Goal: Use online tool/utility: Utilize a website feature to perform a specific function

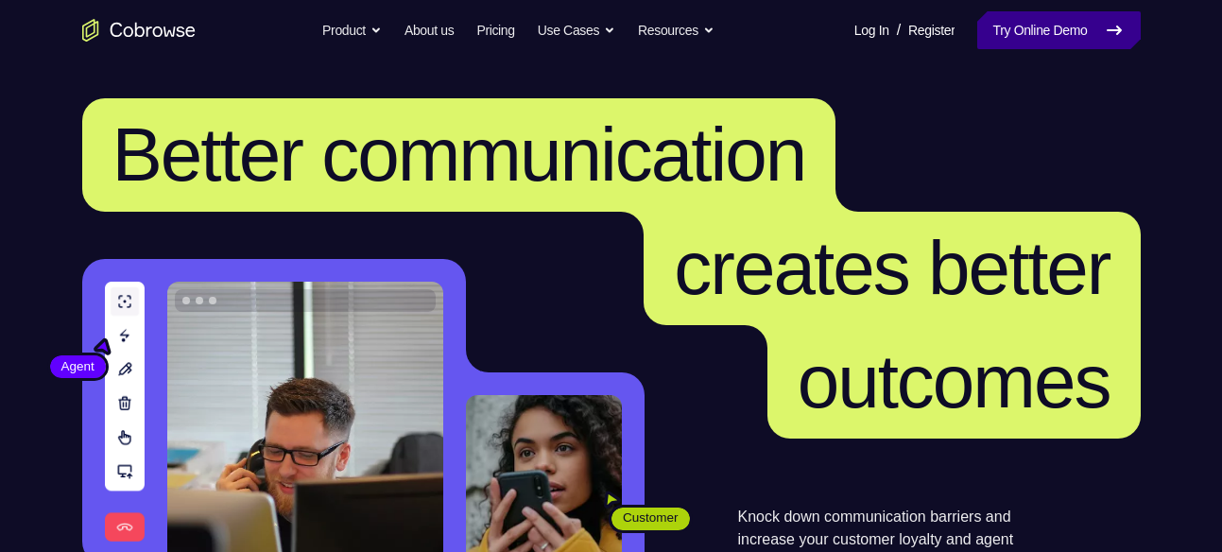
click at [1021, 14] on link "Try Online Demo" at bounding box center [1058, 30] width 163 height 38
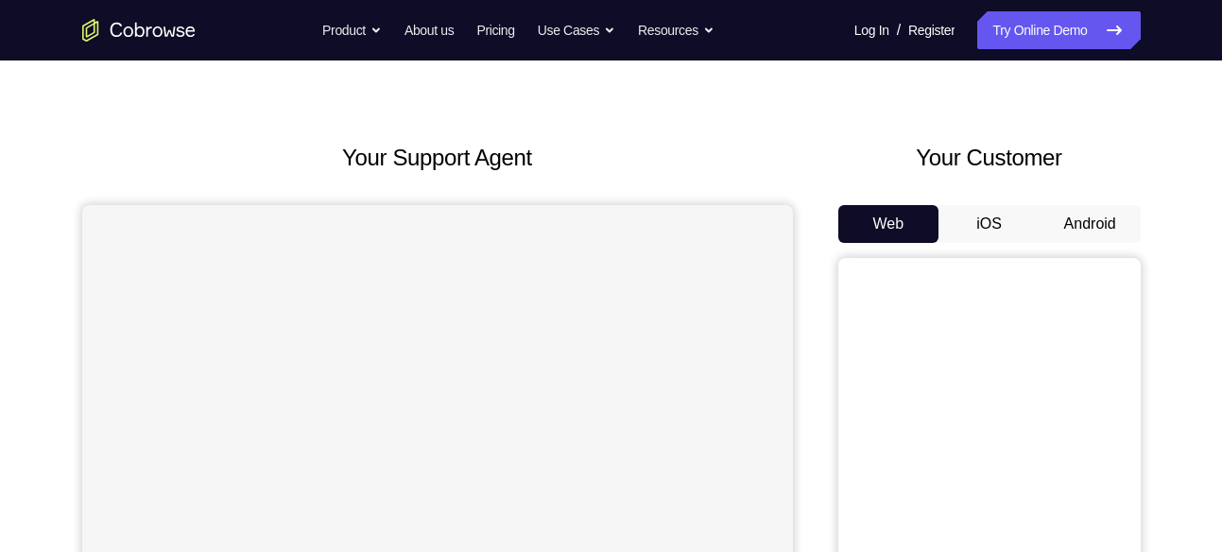
click at [1090, 222] on button "Android" at bounding box center [1090, 224] width 101 height 38
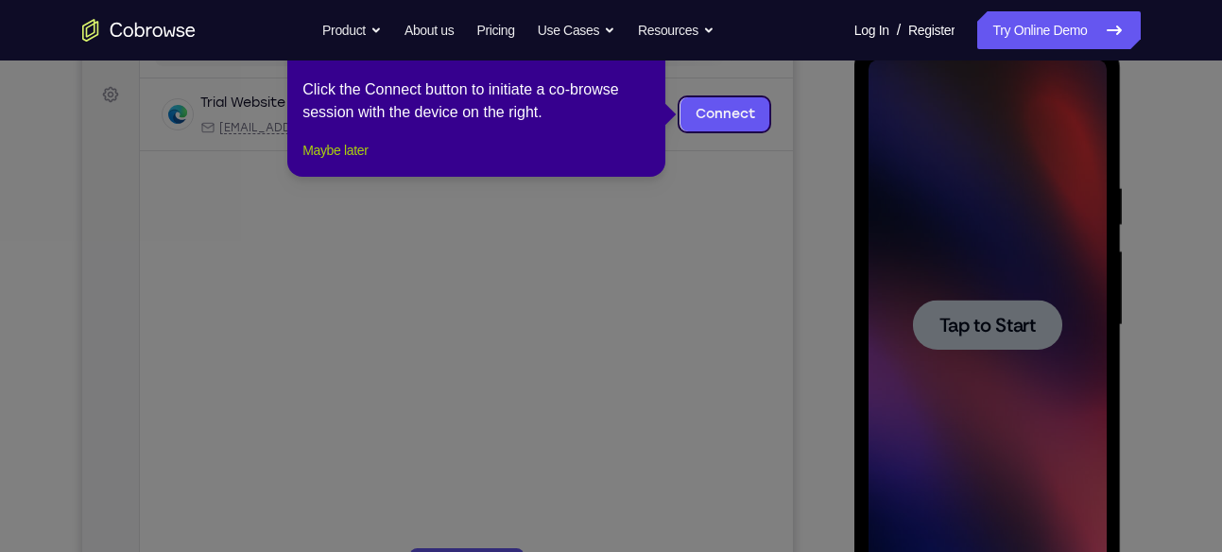
click at [317, 162] on button "Maybe later" at bounding box center [334, 150] width 65 height 23
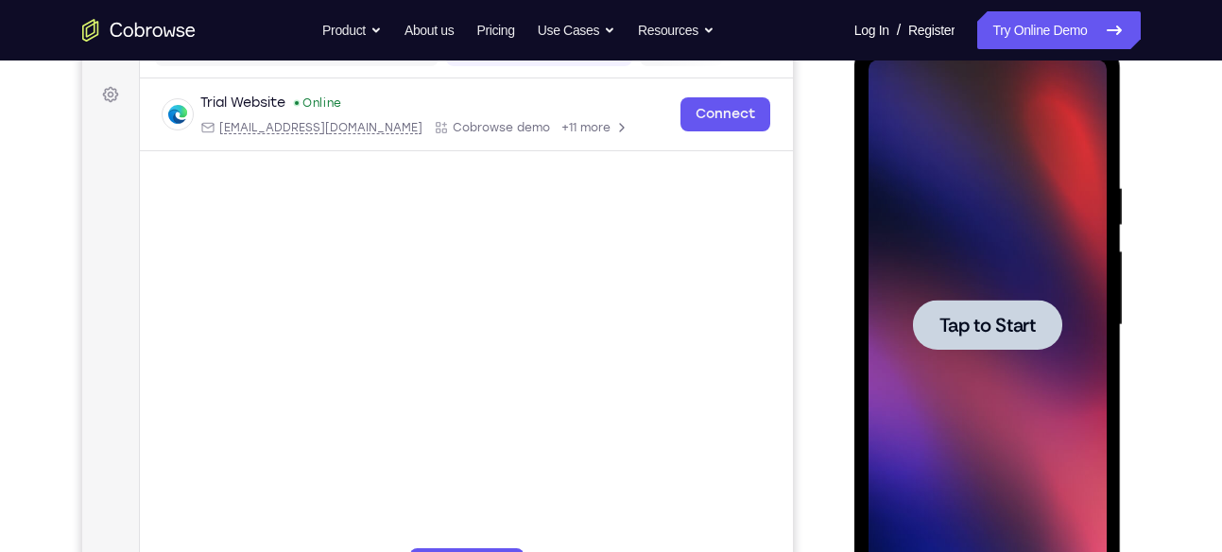
click at [1004, 324] on span "Tap to Start" at bounding box center [987, 325] width 96 height 19
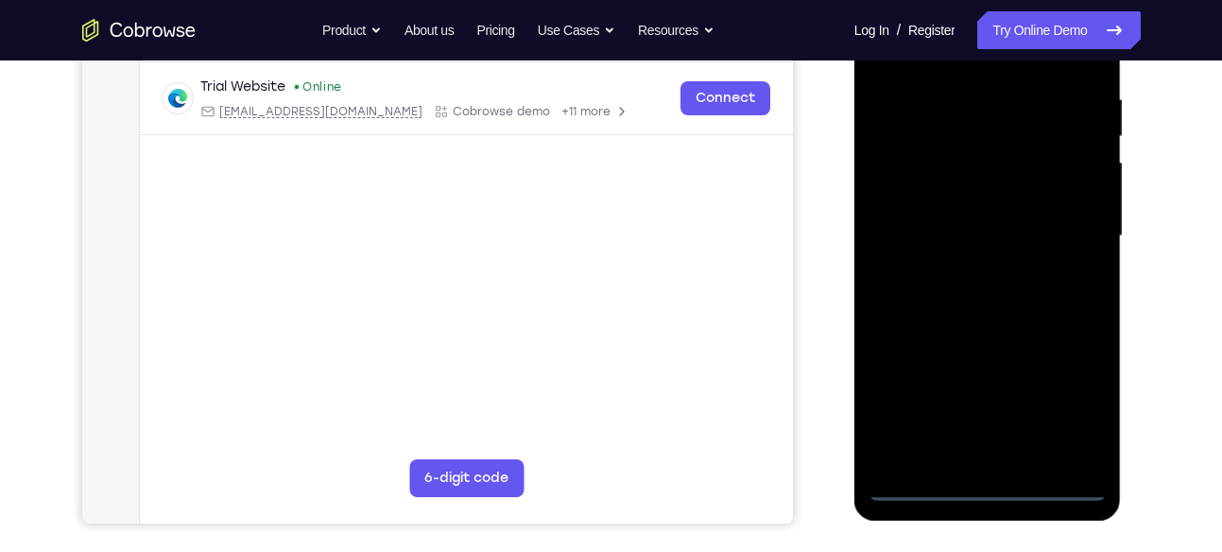
scroll to position [356, 0]
click at [978, 487] on div at bounding box center [988, 235] width 238 height 529
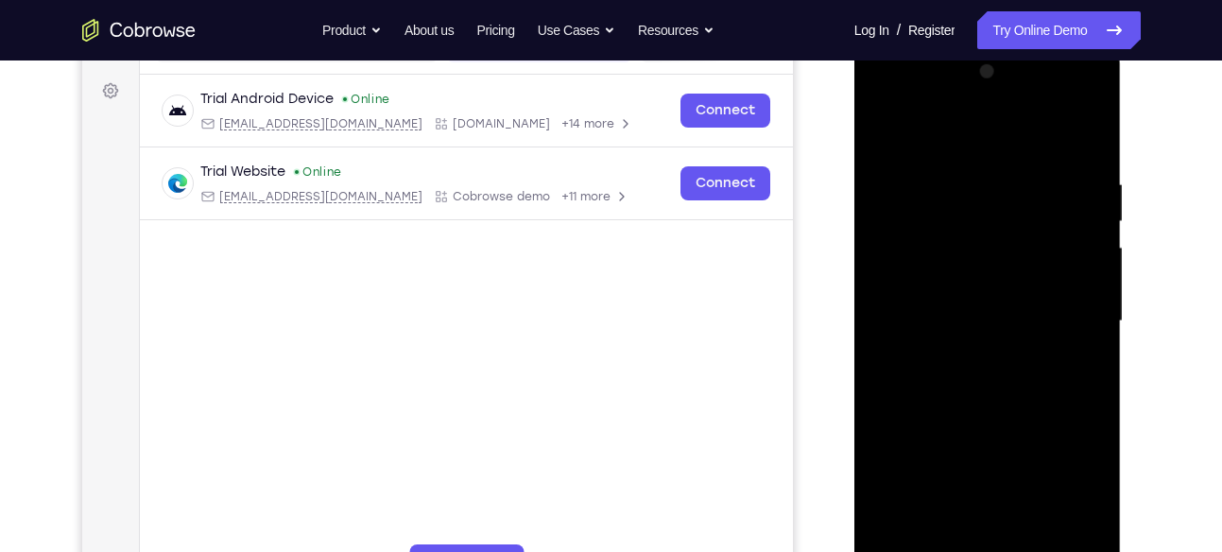
scroll to position [269, 0]
click at [1071, 491] on div at bounding box center [988, 322] width 238 height 529
click at [954, 98] on div at bounding box center [988, 322] width 238 height 529
click at [926, 102] on div at bounding box center [988, 322] width 238 height 529
click at [1070, 314] on div at bounding box center [988, 322] width 238 height 529
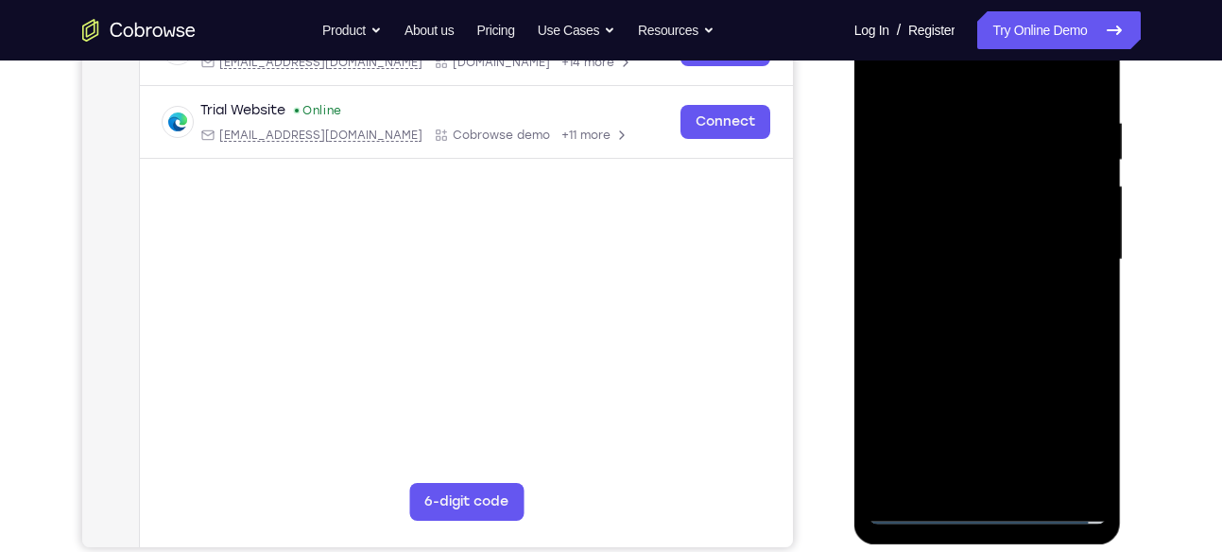
scroll to position [333, 0]
click at [1009, 480] on div at bounding box center [988, 258] width 238 height 529
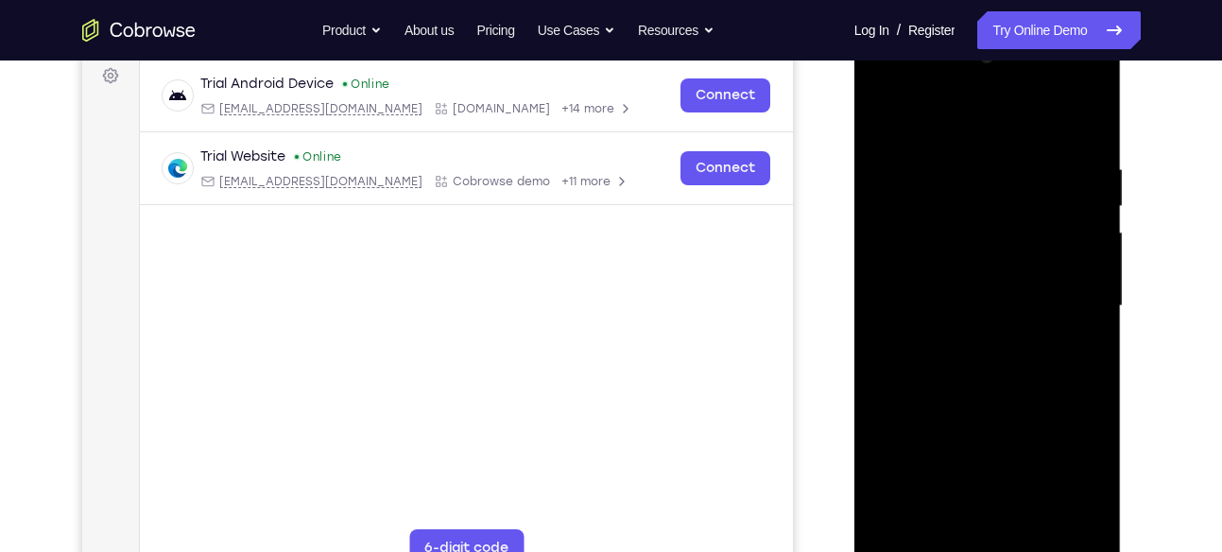
scroll to position [284, 0]
click at [969, 293] on div at bounding box center [988, 307] width 238 height 529
click at [999, 271] on div at bounding box center [988, 307] width 238 height 529
click at [1010, 303] on div at bounding box center [988, 307] width 238 height 529
click at [1021, 365] on div at bounding box center [988, 307] width 238 height 529
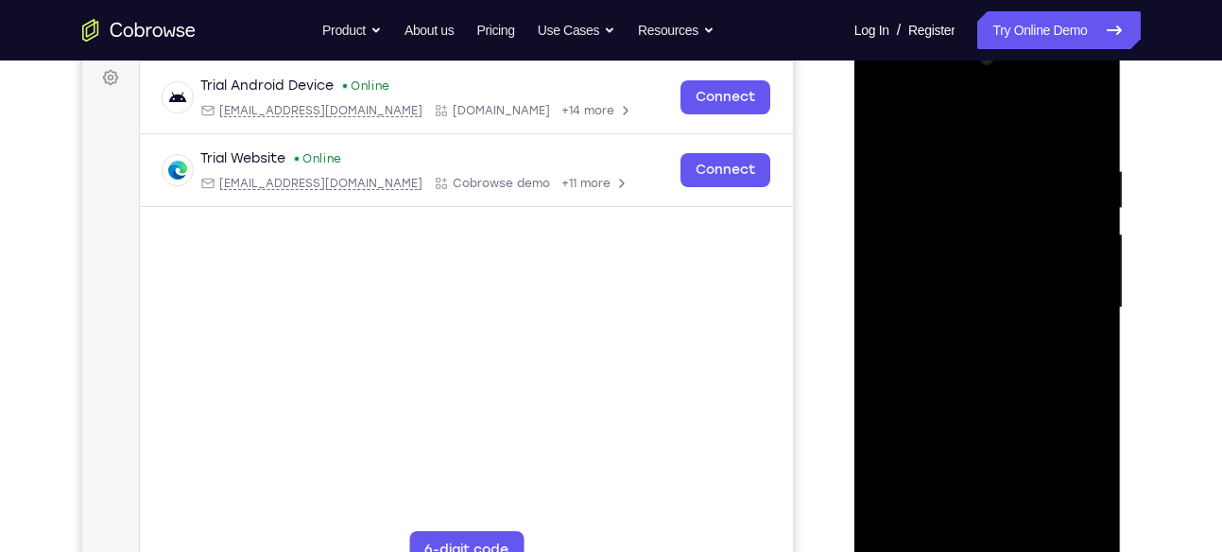
click at [992, 355] on div at bounding box center [988, 307] width 238 height 529
click at [991, 356] on div at bounding box center [988, 307] width 238 height 529
click at [1004, 371] on div at bounding box center [988, 307] width 238 height 529
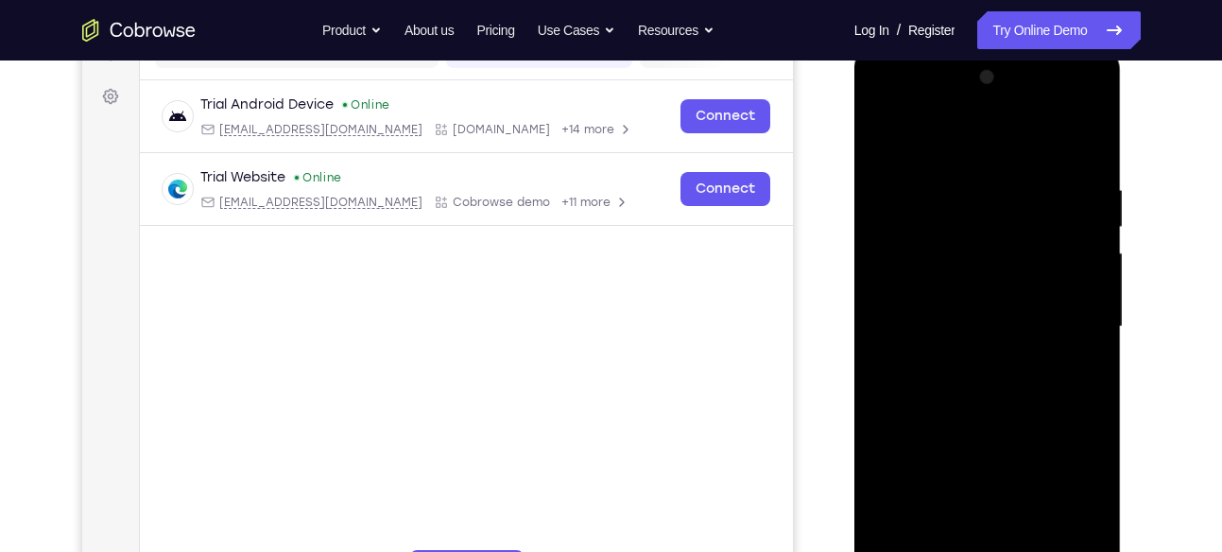
scroll to position [264, 0]
click at [981, 319] on div at bounding box center [988, 327] width 238 height 529
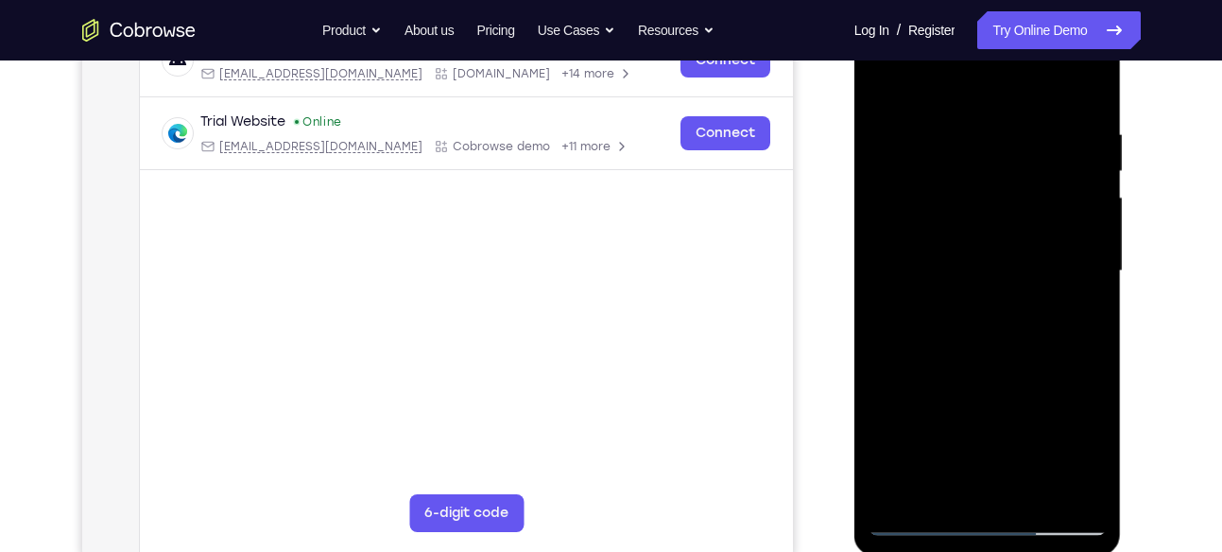
click at [1088, 496] on div at bounding box center [988, 271] width 238 height 529
click at [1090, 483] on div at bounding box center [988, 271] width 238 height 529
click at [1020, 331] on div at bounding box center [988, 271] width 238 height 529
drag, startPoint x: 1020, startPoint y: 331, endPoint x: 1013, endPoint y: 323, distance: 10.0
click at [1013, 323] on div at bounding box center [988, 271] width 238 height 529
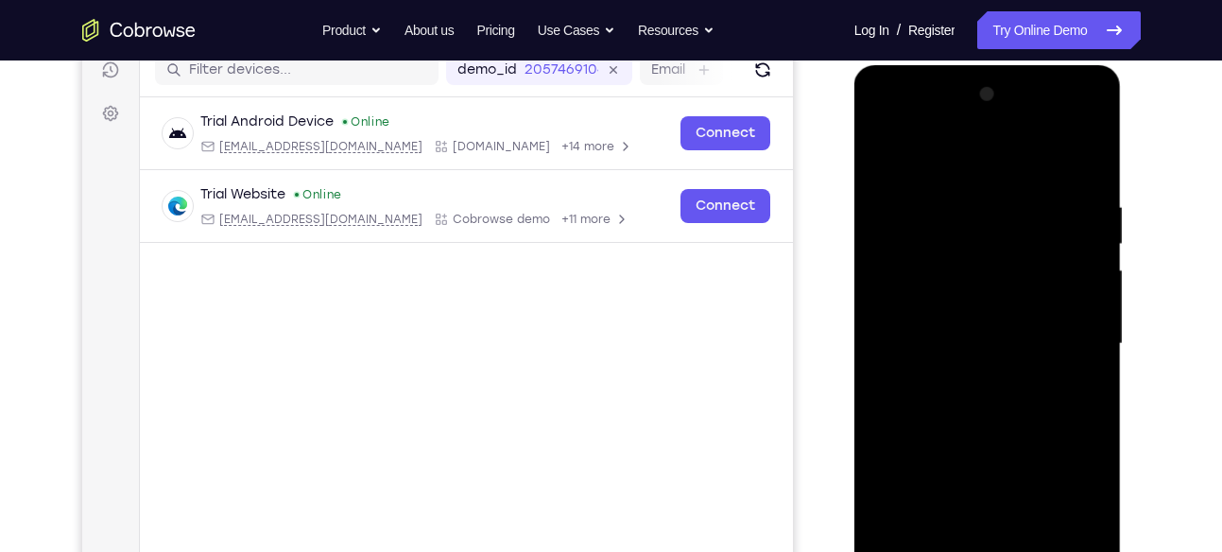
scroll to position [249, 0]
click at [1046, 420] on div at bounding box center [988, 342] width 238 height 529
click at [1065, 405] on div at bounding box center [988, 342] width 238 height 529
click at [1018, 385] on div at bounding box center [988, 342] width 238 height 529
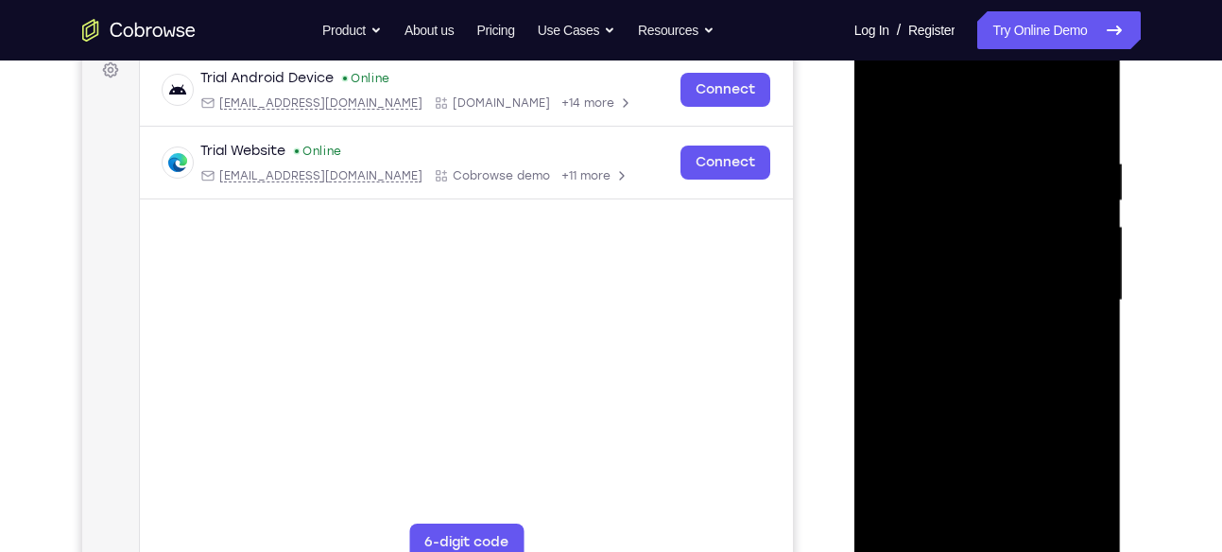
click at [934, 290] on div at bounding box center [988, 300] width 238 height 529
click at [1020, 359] on div at bounding box center [988, 300] width 238 height 529
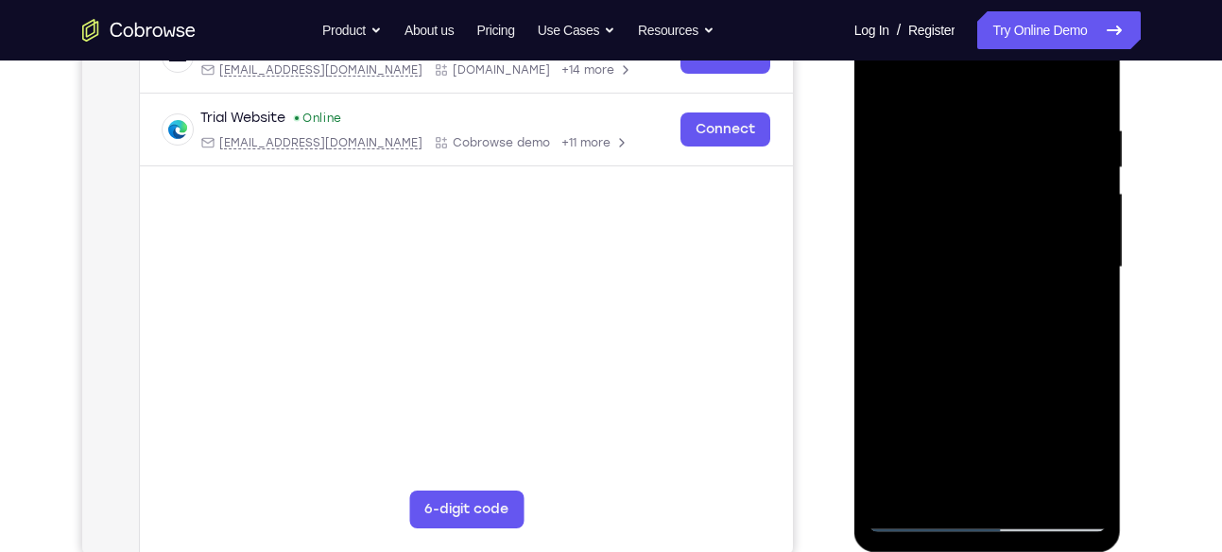
scroll to position [325, 0]
click at [1077, 255] on div at bounding box center [988, 266] width 238 height 529
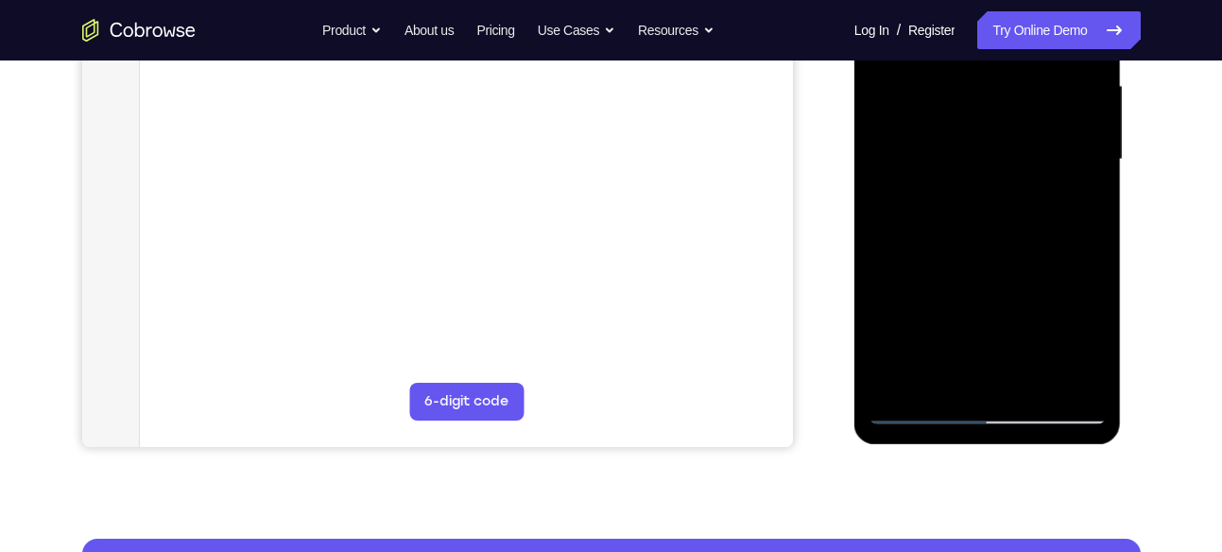
click at [889, 202] on div at bounding box center [988, 159] width 238 height 529
click at [879, 193] on div at bounding box center [988, 159] width 238 height 529
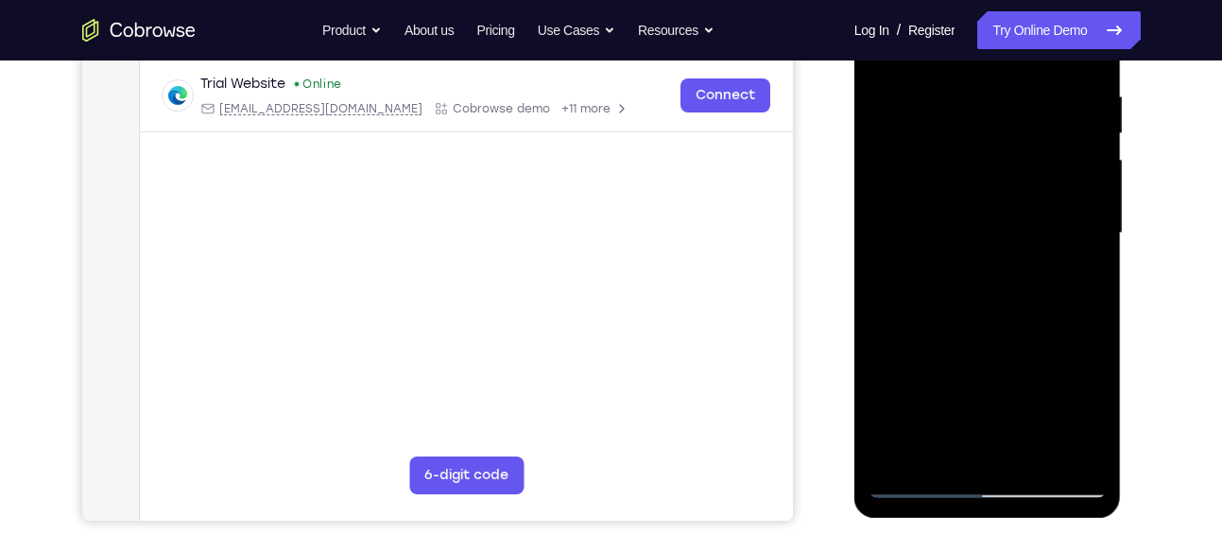
click at [885, 261] on div at bounding box center [988, 233] width 238 height 529
click at [886, 263] on div at bounding box center [988, 233] width 238 height 529
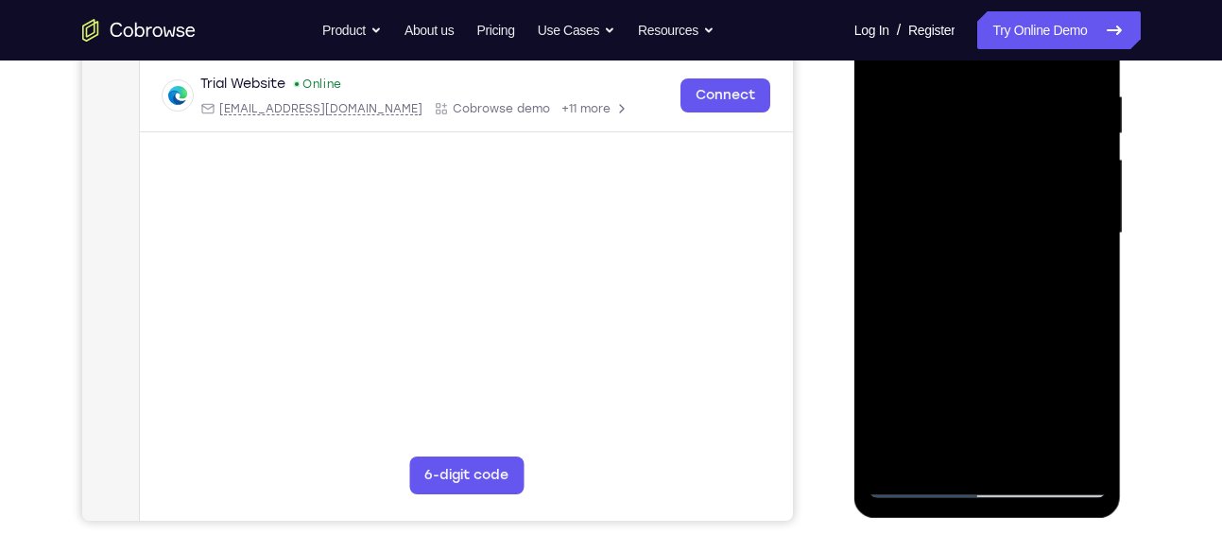
click at [886, 263] on div at bounding box center [988, 233] width 238 height 529
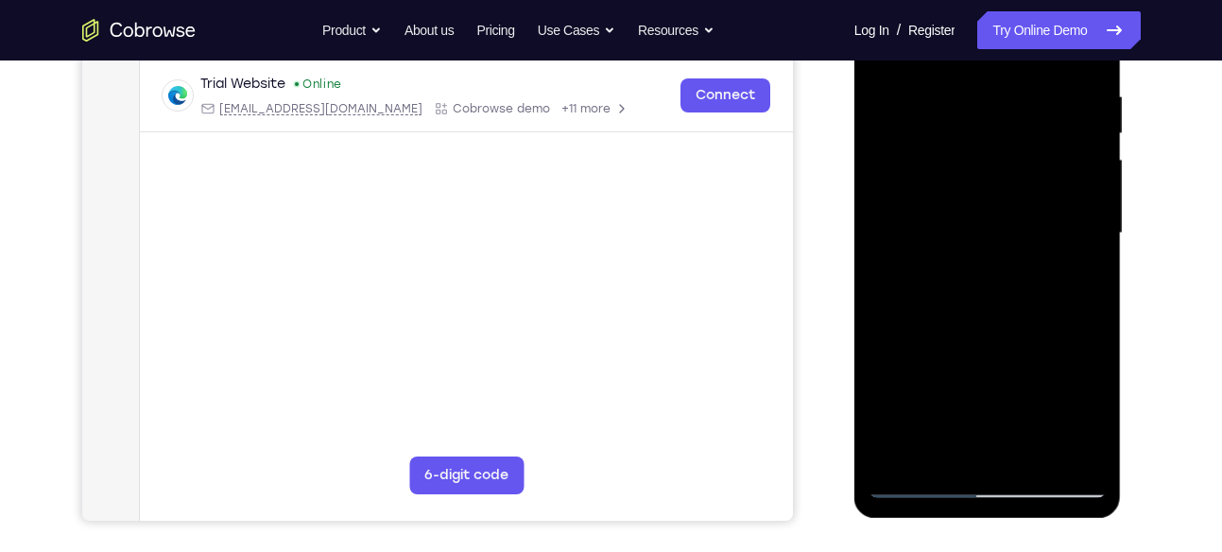
click at [886, 263] on div at bounding box center [988, 233] width 238 height 529
click at [888, 267] on div at bounding box center [988, 233] width 238 height 529
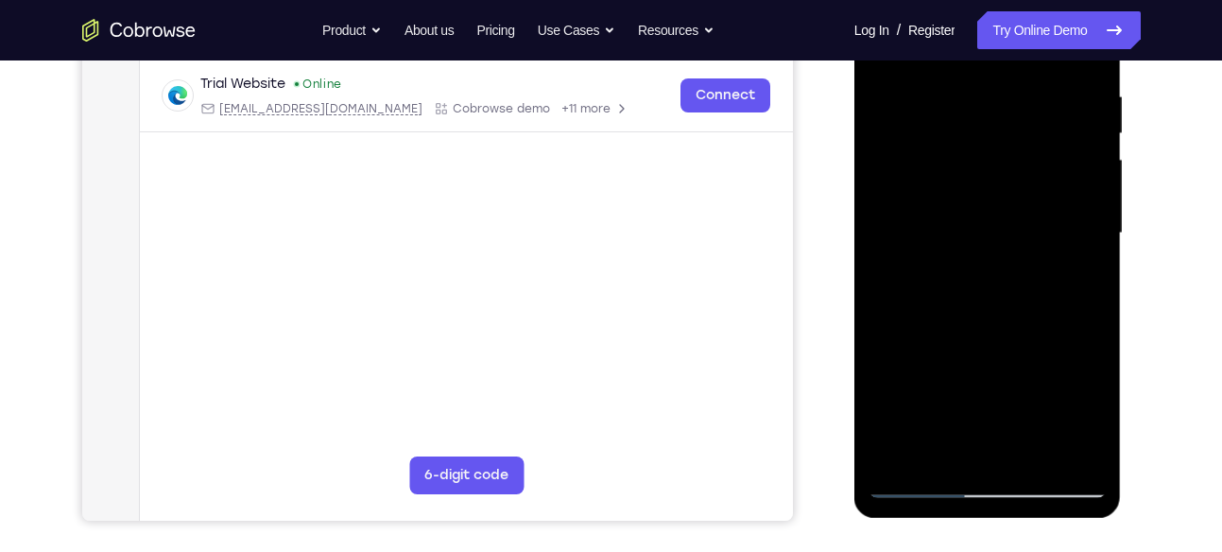
drag, startPoint x: 888, startPoint y: 267, endPoint x: 901, endPoint y: 267, distance: 12.3
click at [901, 267] on div at bounding box center [988, 233] width 238 height 529
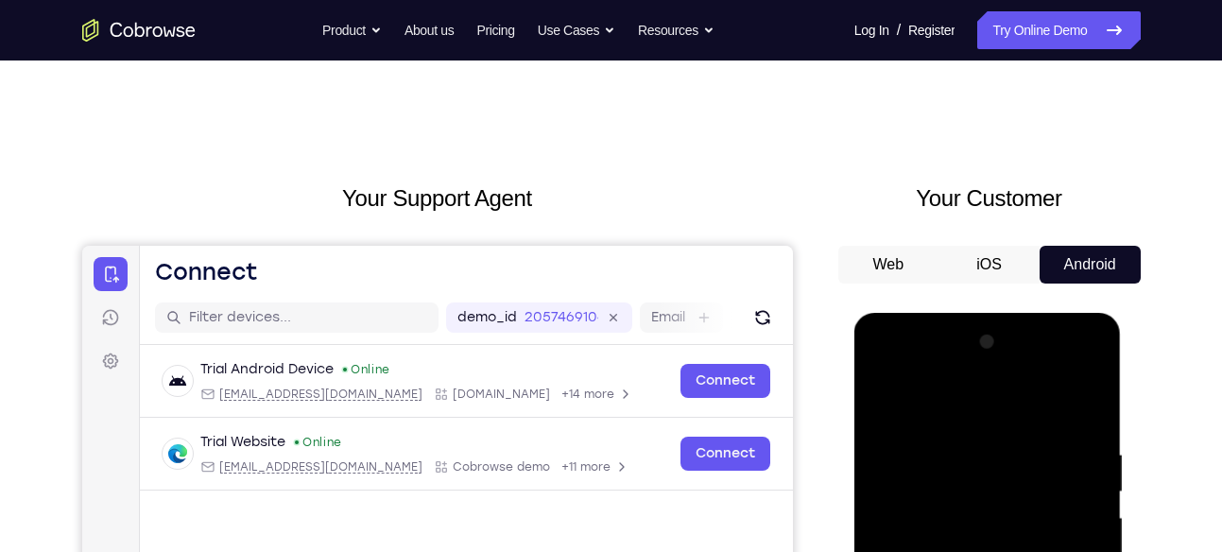
scroll to position [214, 0]
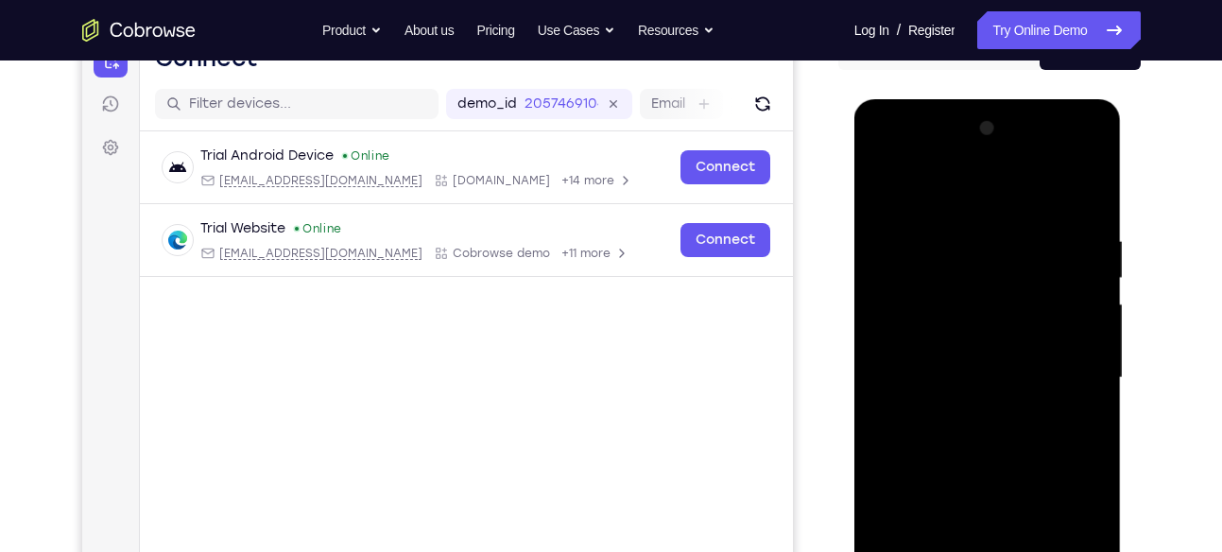
click at [999, 371] on div at bounding box center [988, 377] width 238 height 529
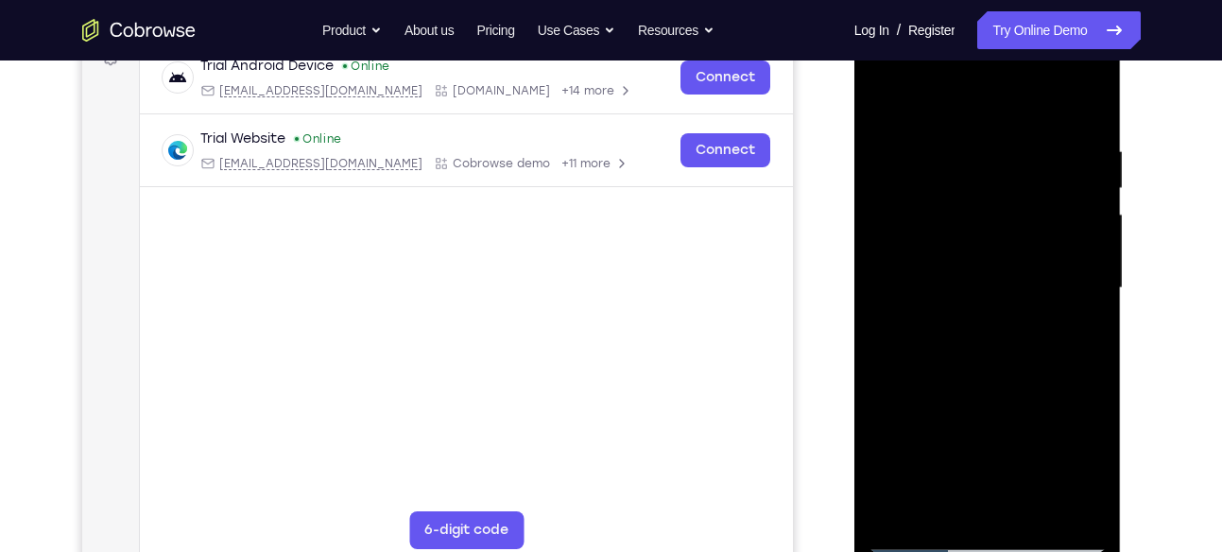
scroll to position [304, 0]
click at [1084, 282] on div at bounding box center [988, 287] width 238 height 529
click at [895, 285] on div at bounding box center [988, 287] width 238 height 529
click at [991, 345] on div at bounding box center [988, 287] width 238 height 529
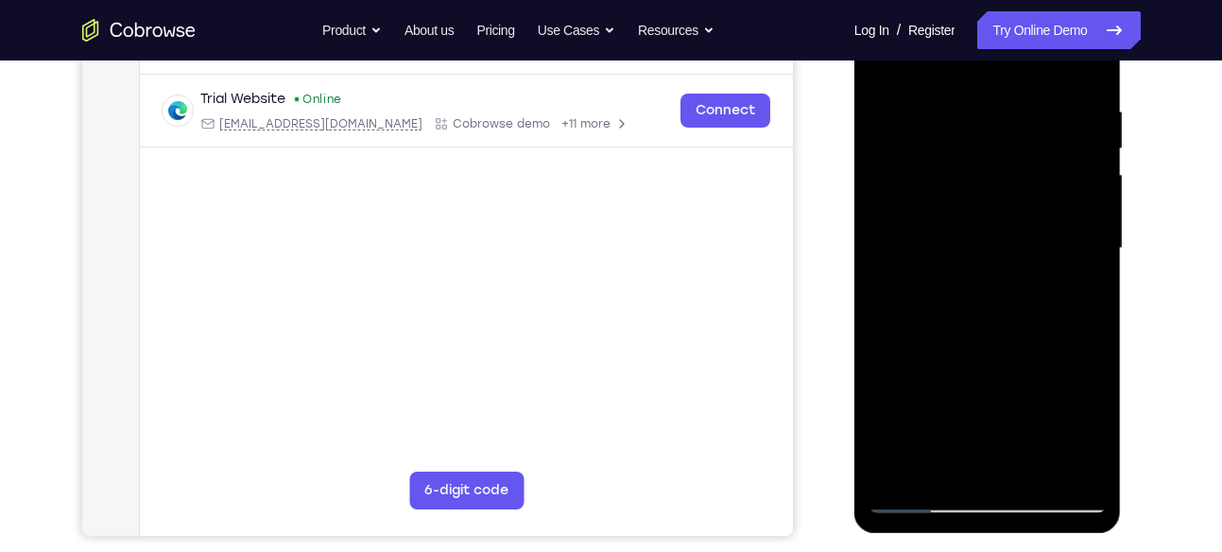
scroll to position [344, 0]
click at [1077, 467] on div at bounding box center [988, 247] width 238 height 529
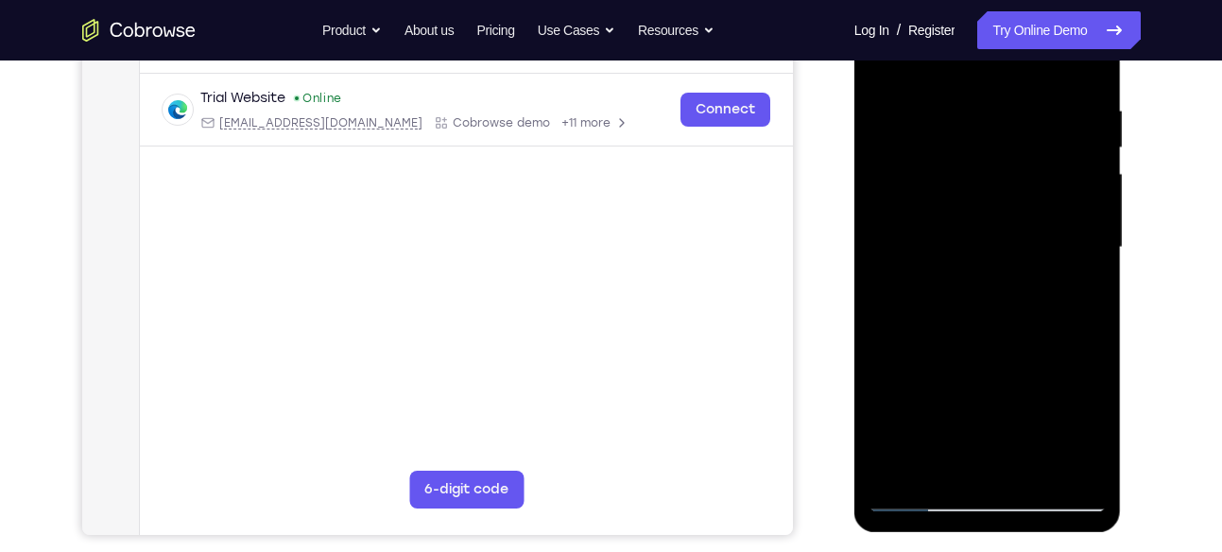
click at [1077, 467] on div at bounding box center [988, 247] width 238 height 529
click at [1003, 308] on div at bounding box center [988, 247] width 238 height 529
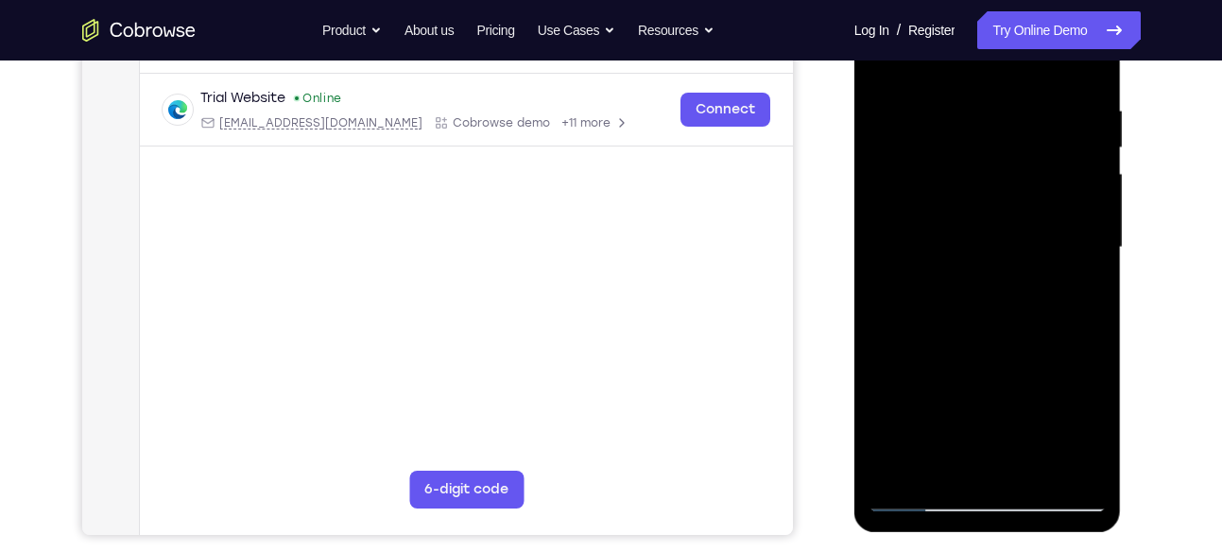
click at [1003, 308] on div at bounding box center [988, 247] width 238 height 529
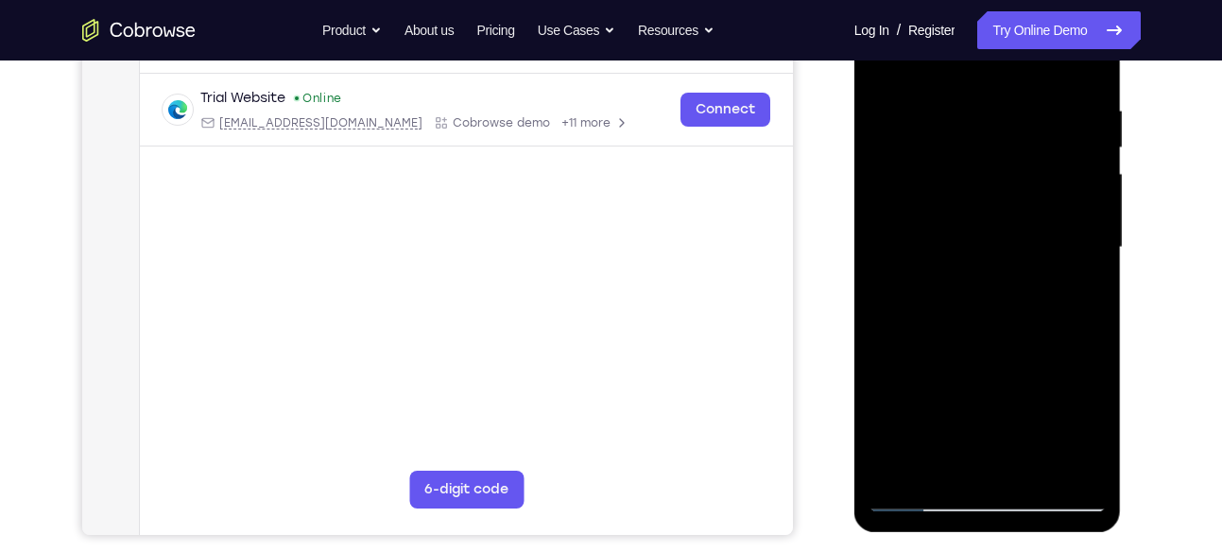
click at [1082, 465] on div at bounding box center [988, 247] width 238 height 529
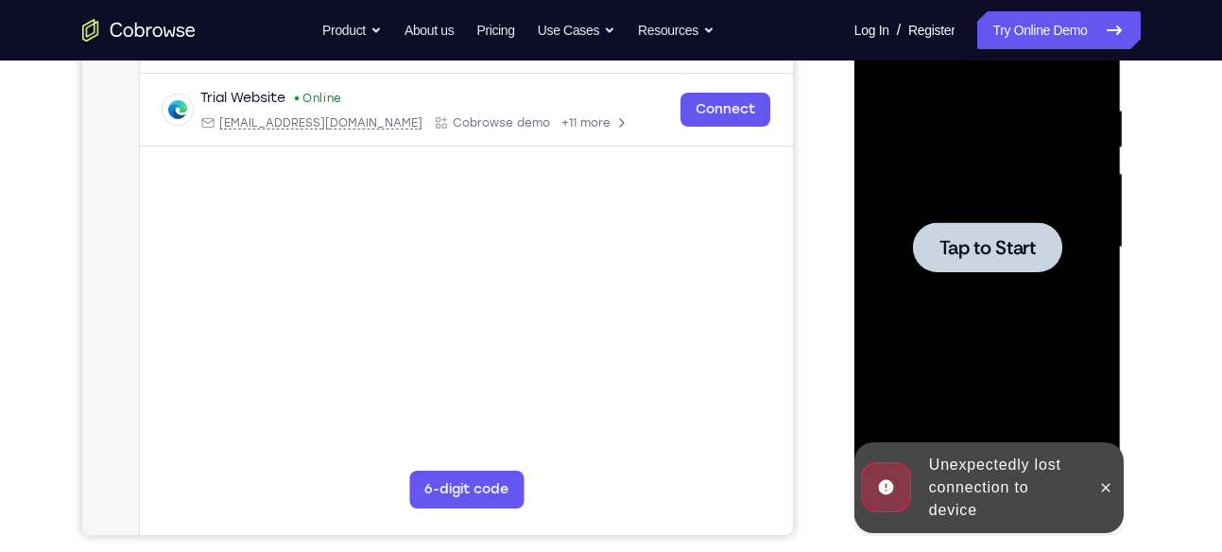
click at [1082, 465] on div at bounding box center [988, 247] width 238 height 529
click at [1082, 465] on div "Online web based iOS Simulators and Android Emulators. Run iPhone, iPad, Mobile…" at bounding box center [988, 252] width 269 height 567
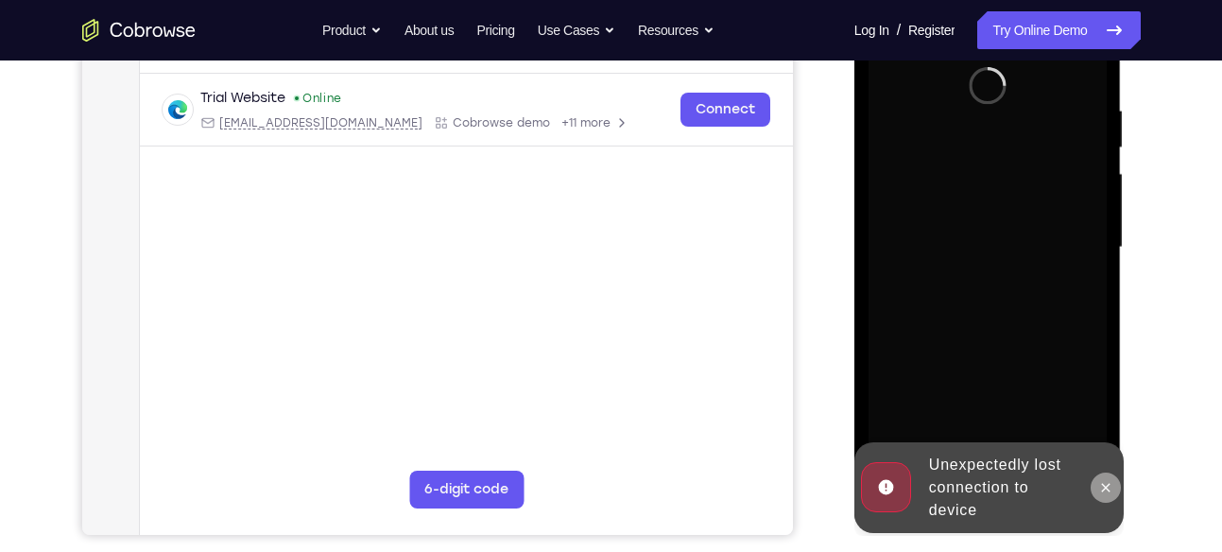
click at [1111, 490] on icon at bounding box center [1105, 487] width 15 height 15
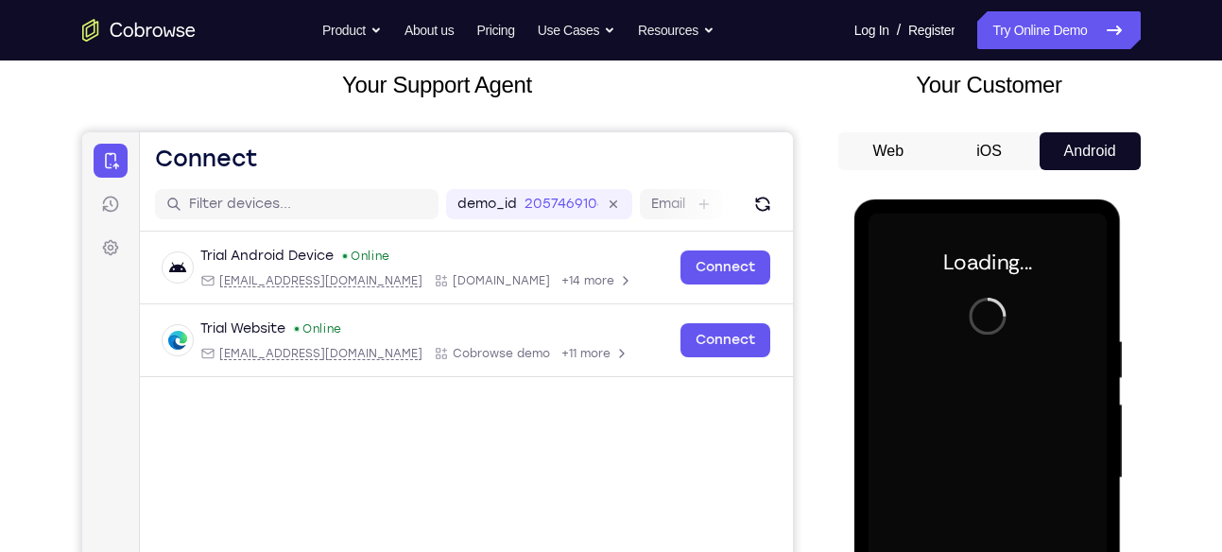
scroll to position [112, 0]
click at [915, 166] on button "Web" at bounding box center [888, 152] width 101 height 38
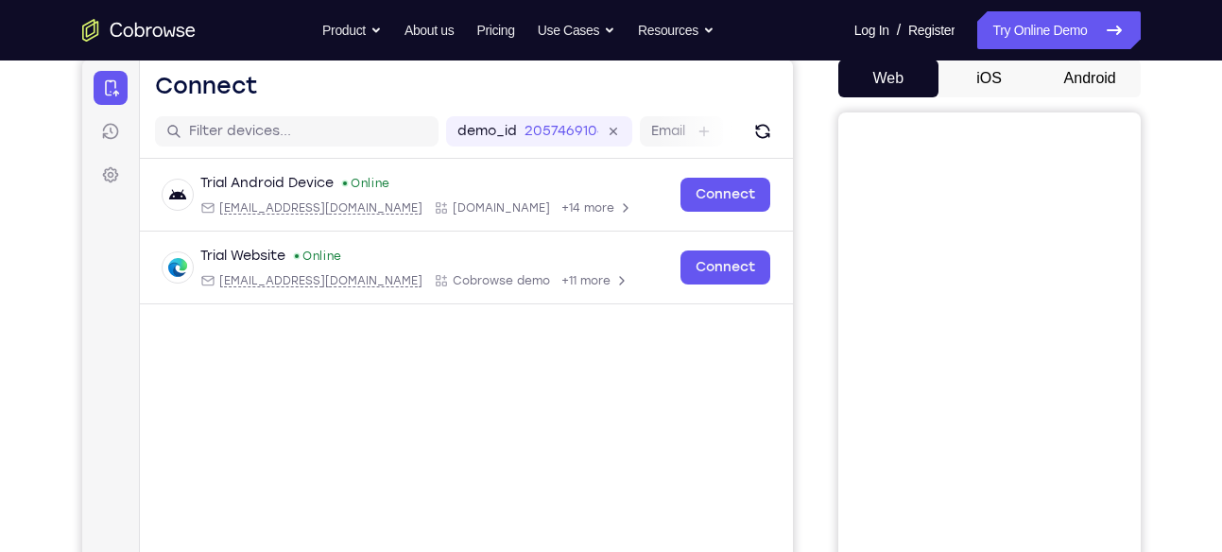
scroll to position [185, 0]
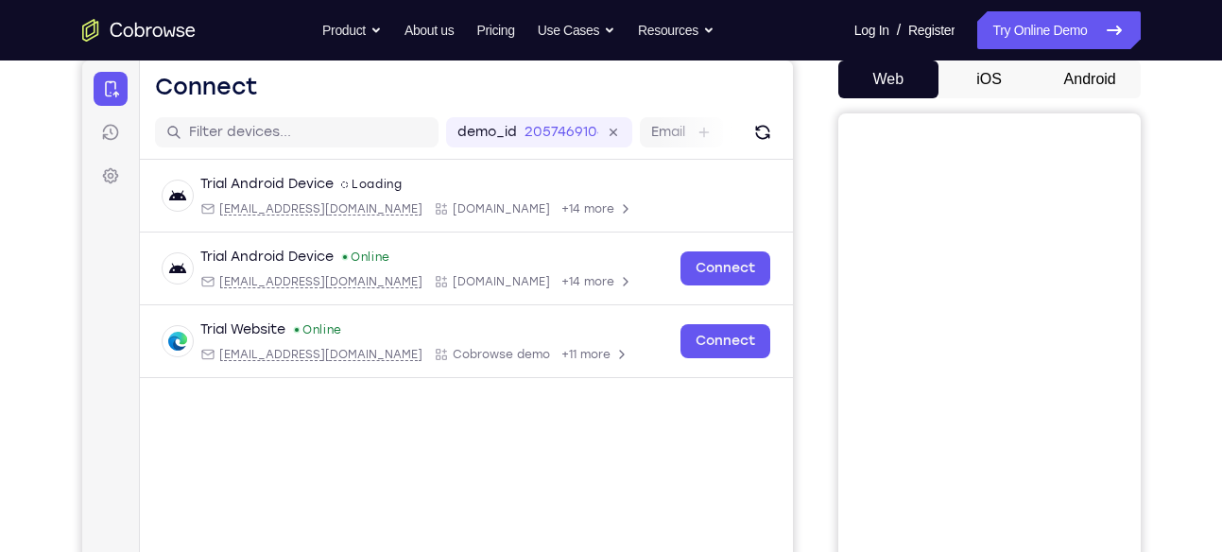
click at [994, 79] on button "iOS" at bounding box center [989, 79] width 101 height 38
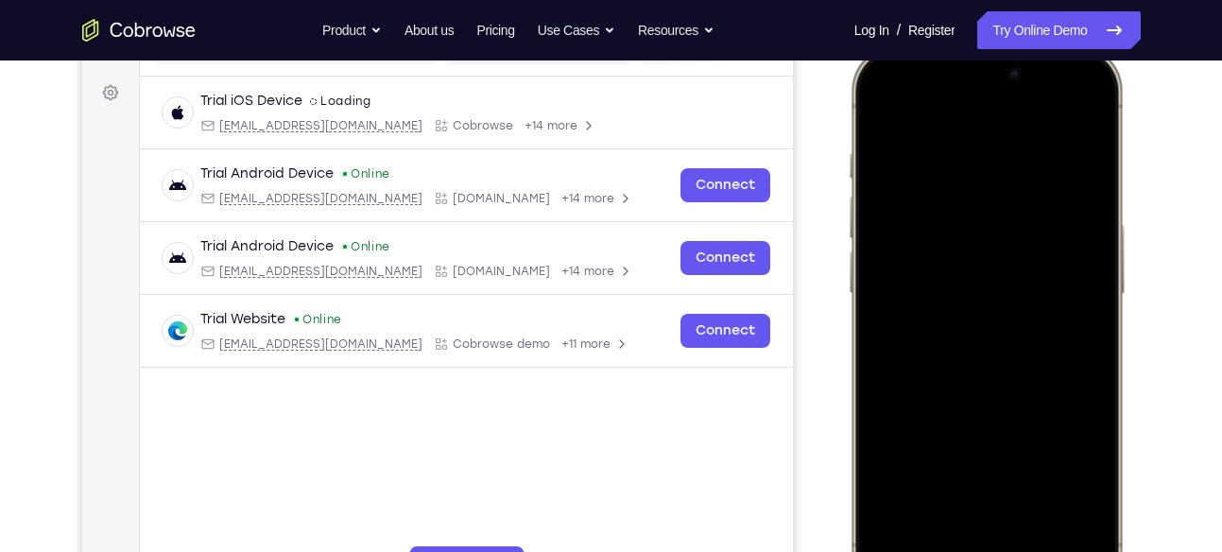
scroll to position [461, 0]
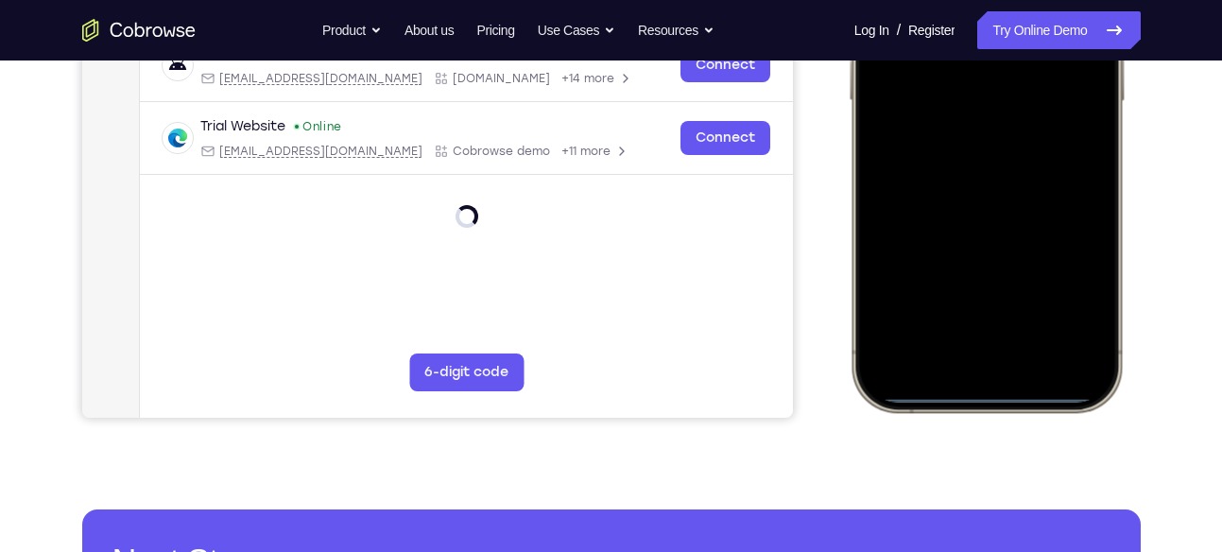
click at [991, 393] on div at bounding box center [985, 132] width 249 height 540
drag, startPoint x: 999, startPoint y: 395, endPoint x: 1005, endPoint y: 316, distance: 79.6
click at [1005, 316] on div at bounding box center [985, 132] width 249 height 540
click at [1010, 396] on div at bounding box center [985, 132] width 249 height 540
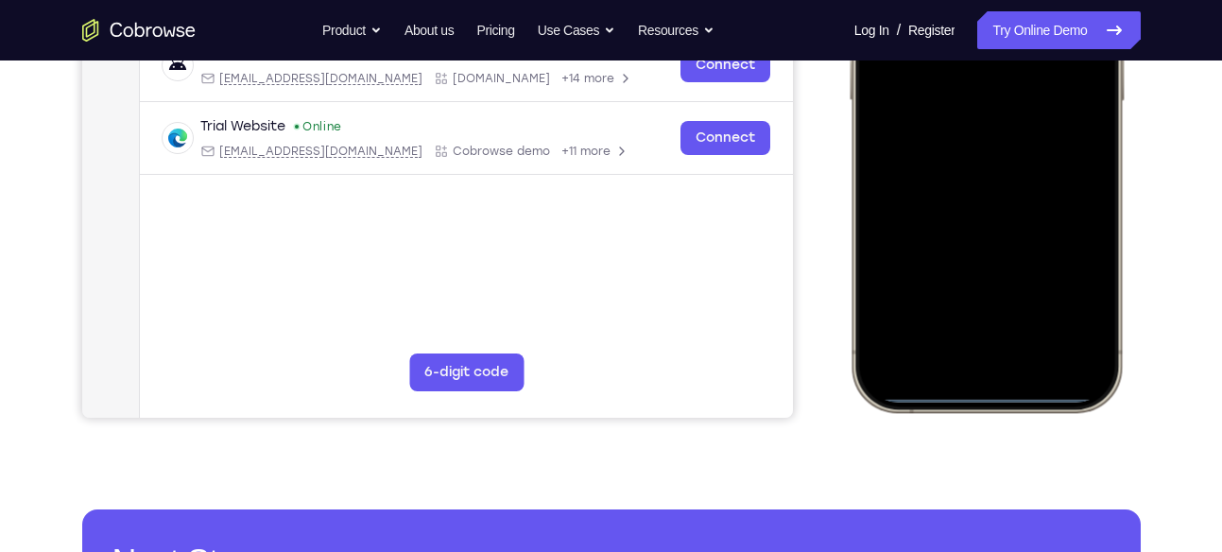
click at [1010, 396] on div at bounding box center [985, 132] width 249 height 540
drag, startPoint x: 1005, startPoint y: 394, endPoint x: 1040, endPoint y: 90, distance: 306.3
click at [1040, 90] on div at bounding box center [985, 132] width 249 height 540
drag, startPoint x: 975, startPoint y: 392, endPoint x: 984, endPoint y: 208, distance: 184.5
click at [984, 208] on div at bounding box center [985, 132] width 249 height 540
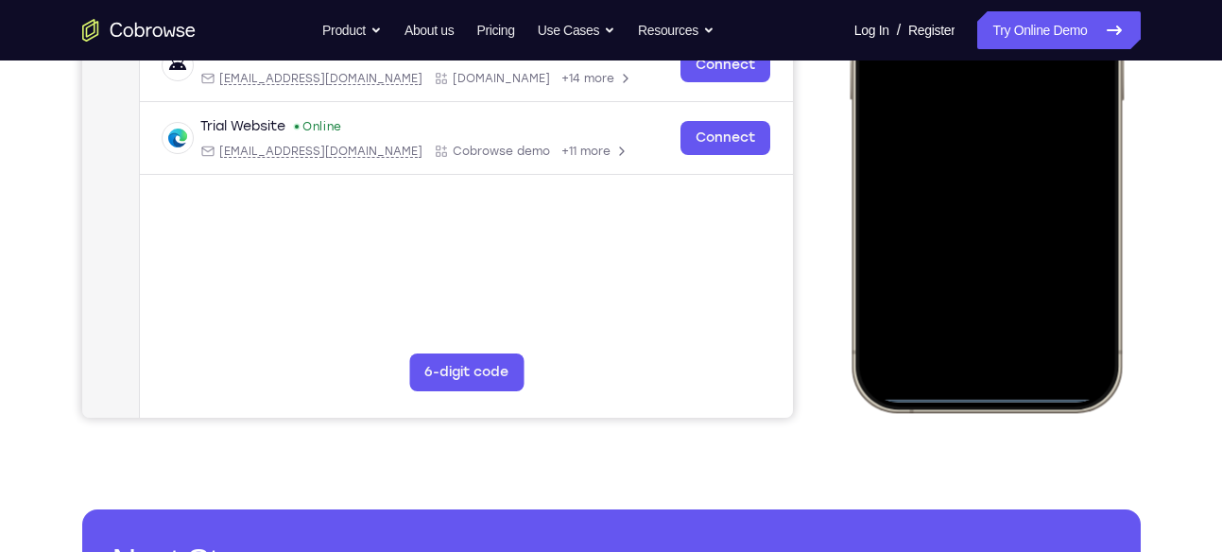
click at [981, 396] on div at bounding box center [985, 132] width 249 height 540
drag, startPoint x: 981, startPoint y: 396, endPoint x: 947, endPoint y: 427, distance: 46.2
click at [947, 419] on html "Online web based iOS Simulators and Android Emulators. Run iPhone, iPad, Mobile…" at bounding box center [989, 135] width 284 height 567
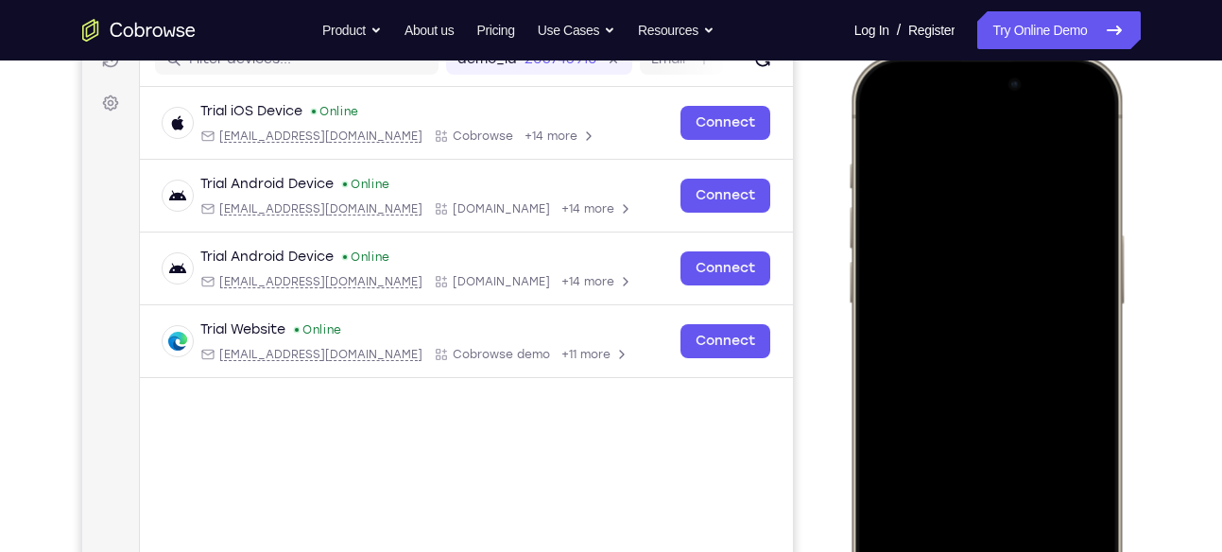
scroll to position [254, 0]
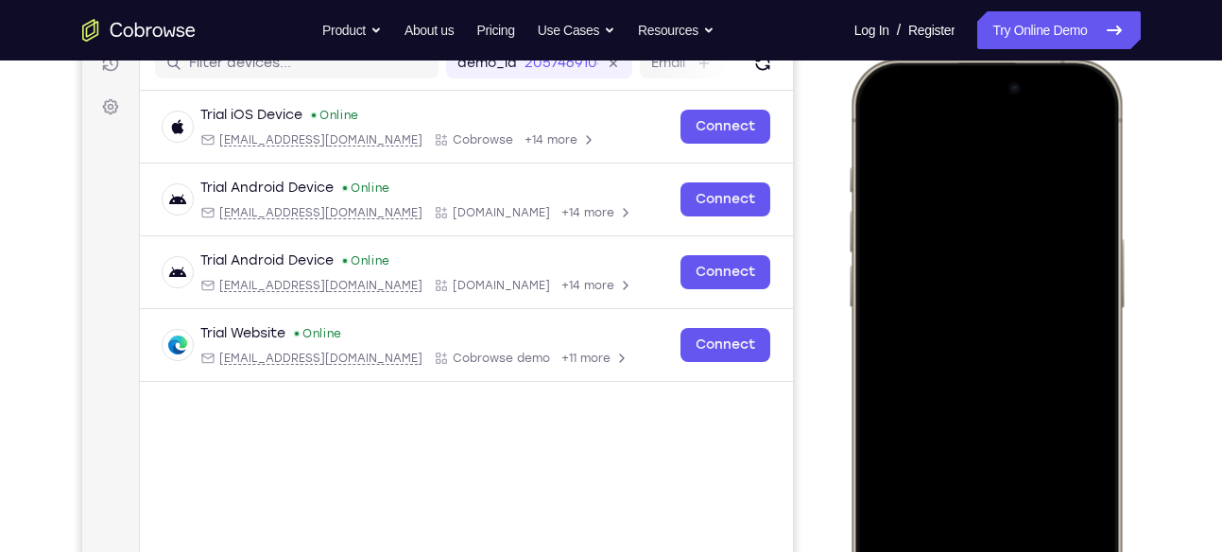
drag, startPoint x: 975, startPoint y: 117, endPoint x: 967, endPoint y: 383, distance: 265.7
click at [967, 383] on div at bounding box center [985, 339] width 249 height 540
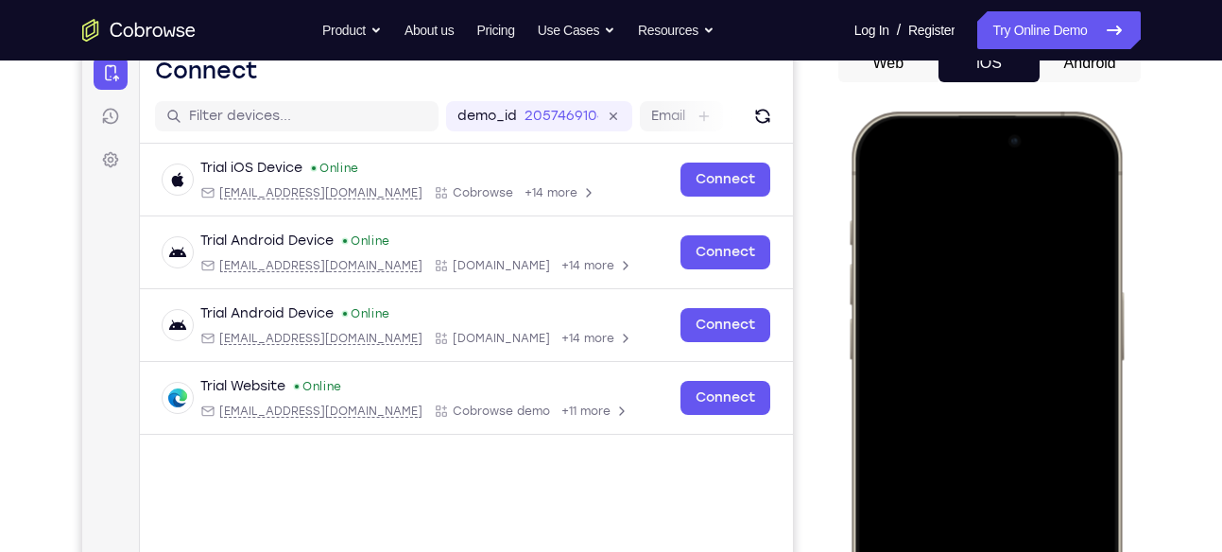
scroll to position [198, 0]
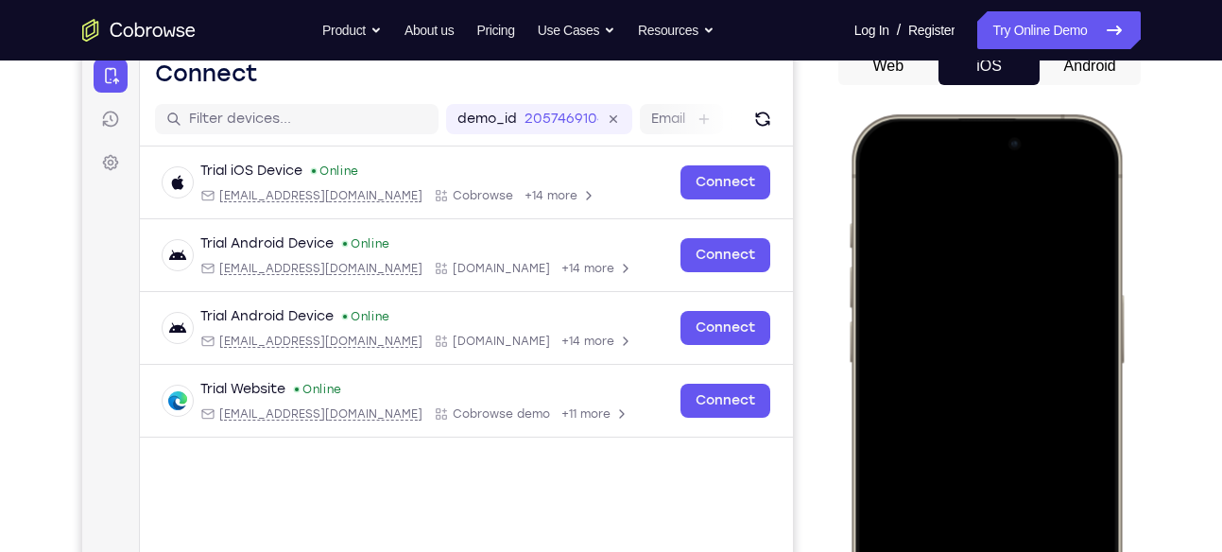
drag, startPoint x: 1060, startPoint y: 138, endPoint x: 1050, endPoint y: 349, distance: 211.0
click at [1050, 349] on div at bounding box center [985, 395] width 249 height 540
click at [1035, 157] on div at bounding box center [985, 395] width 249 height 540
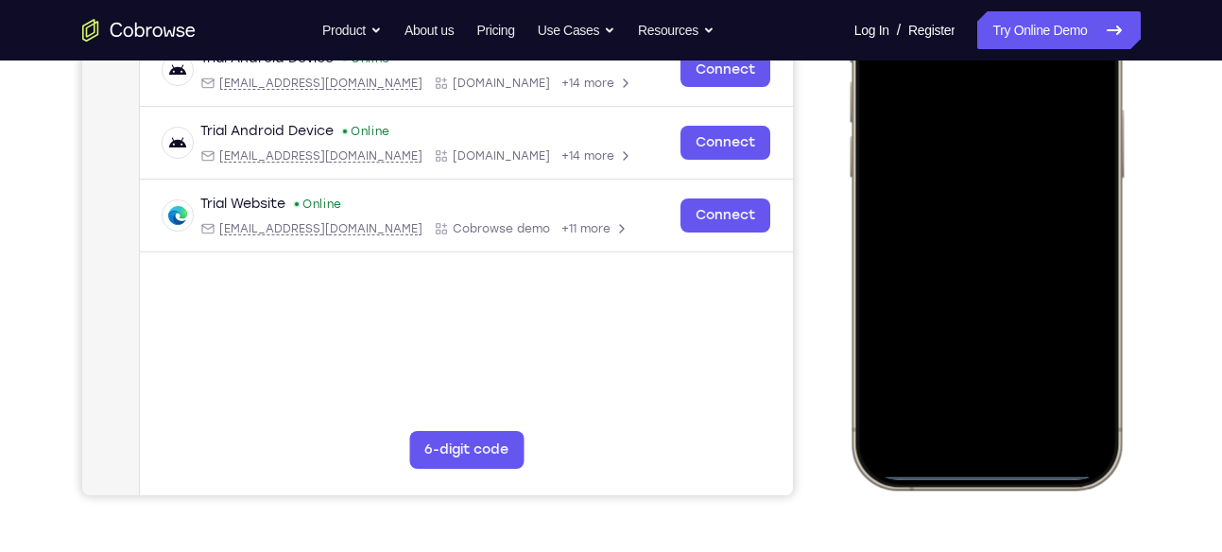
scroll to position [385, 0]
click at [1014, 399] on div at bounding box center [985, 209] width 249 height 540
drag, startPoint x: 1000, startPoint y: 474, endPoint x: 1000, endPoint y: 289, distance: 184.3
click at [1000, 289] on div at bounding box center [985, 209] width 249 height 540
click at [987, 481] on div at bounding box center [986, 208] width 278 height 561
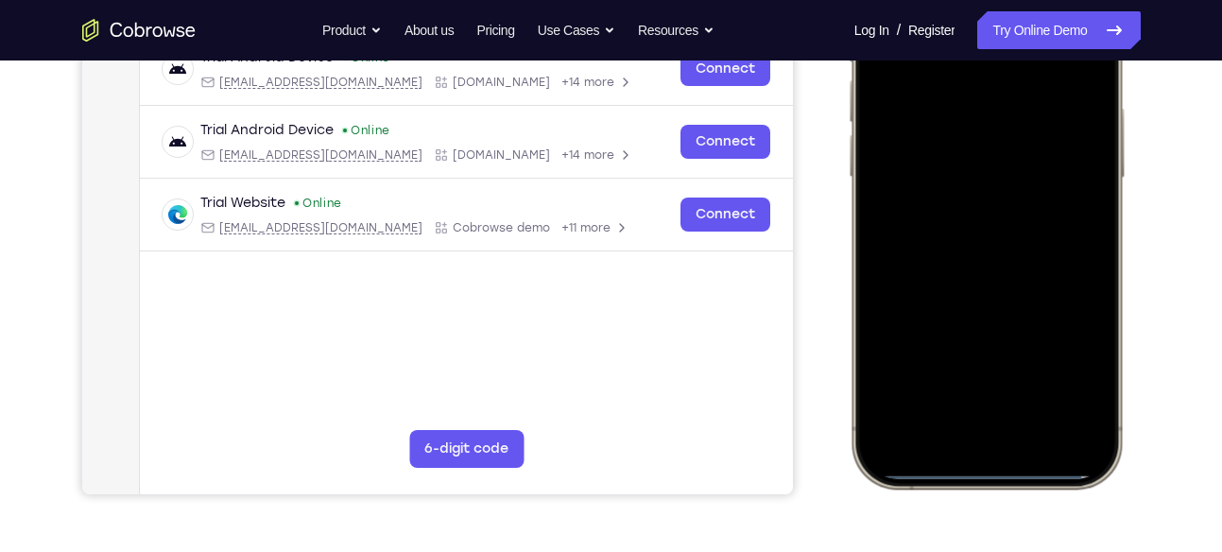
drag, startPoint x: 986, startPoint y: 474, endPoint x: 1042, endPoint y: 282, distance: 200.1
click at [1042, 282] on div at bounding box center [985, 209] width 249 height 540
click at [1024, 471] on div at bounding box center [985, 209] width 249 height 540
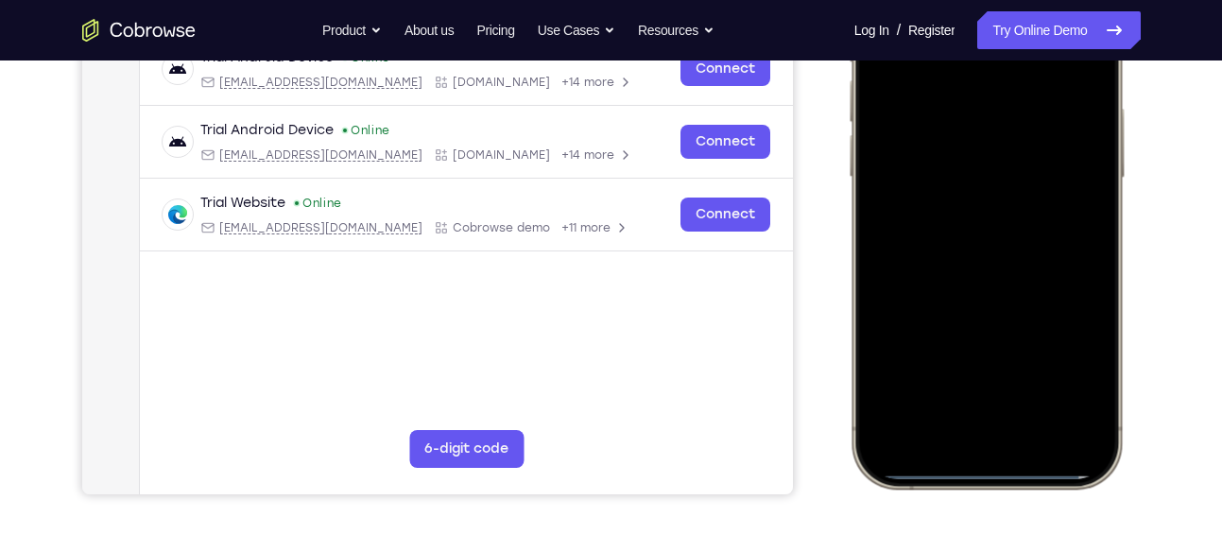
drag, startPoint x: 1024, startPoint y: 471, endPoint x: 1025, endPoint y: 328, distance: 142.7
click at [1025, 328] on div at bounding box center [985, 209] width 249 height 540
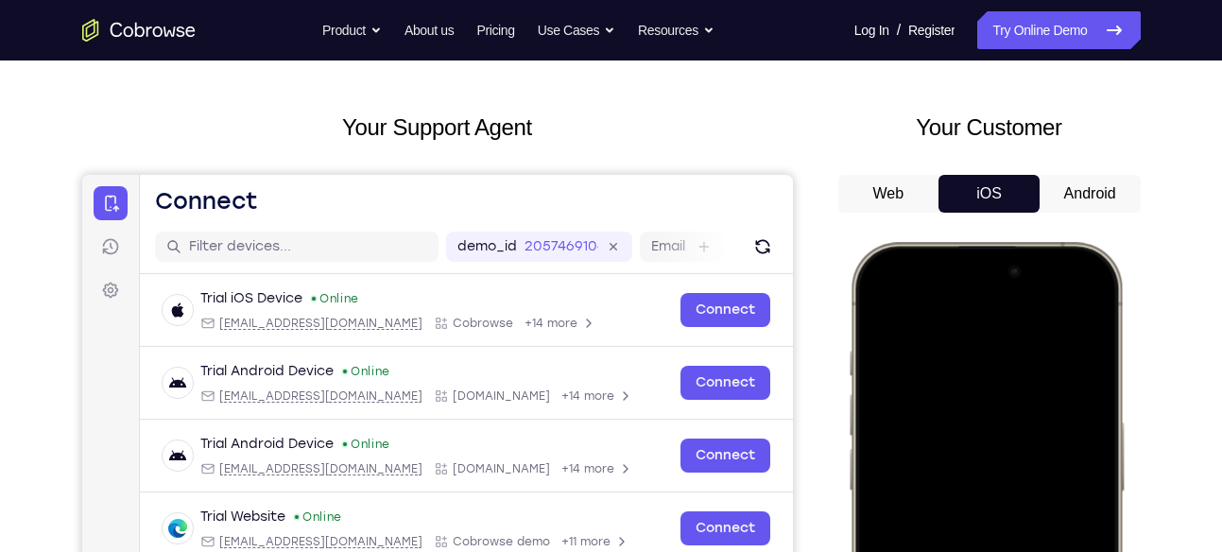
click at [1073, 201] on button "Android" at bounding box center [1090, 194] width 101 height 38
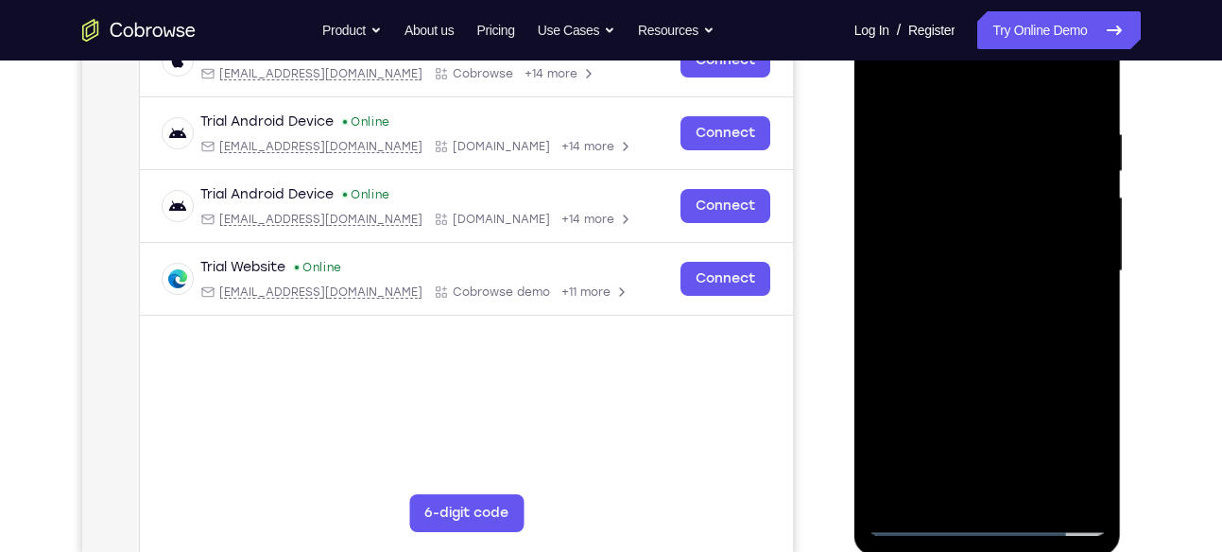
scroll to position [342, 0]
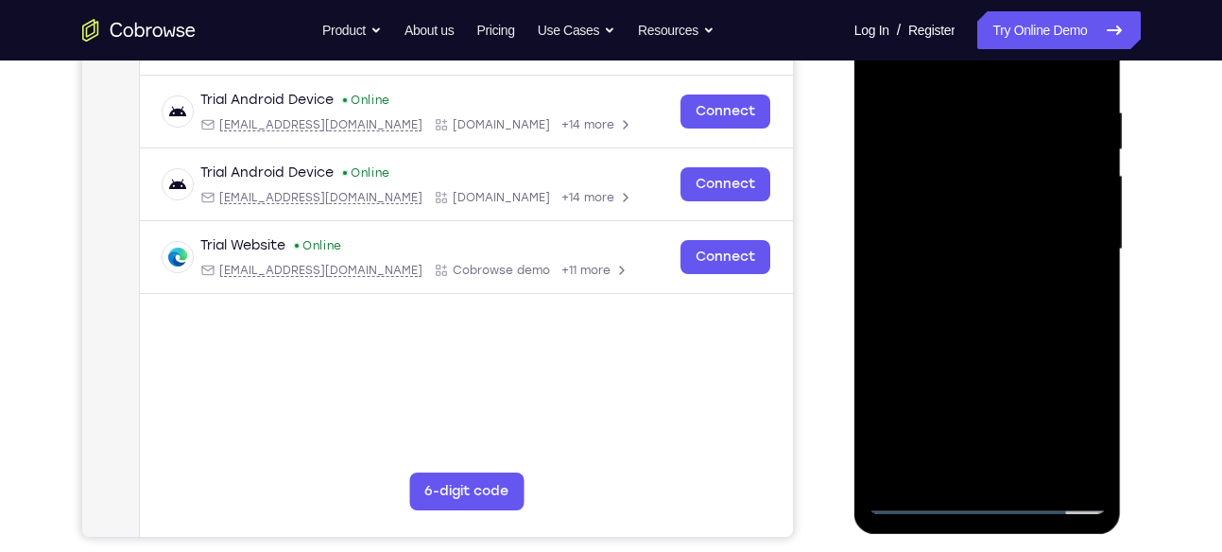
click at [1025, 448] on div at bounding box center [988, 249] width 238 height 529
click at [987, 490] on div at bounding box center [988, 249] width 238 height 529
click at [986, 494] on div at bounding box center [988, 249] width 238 height 529
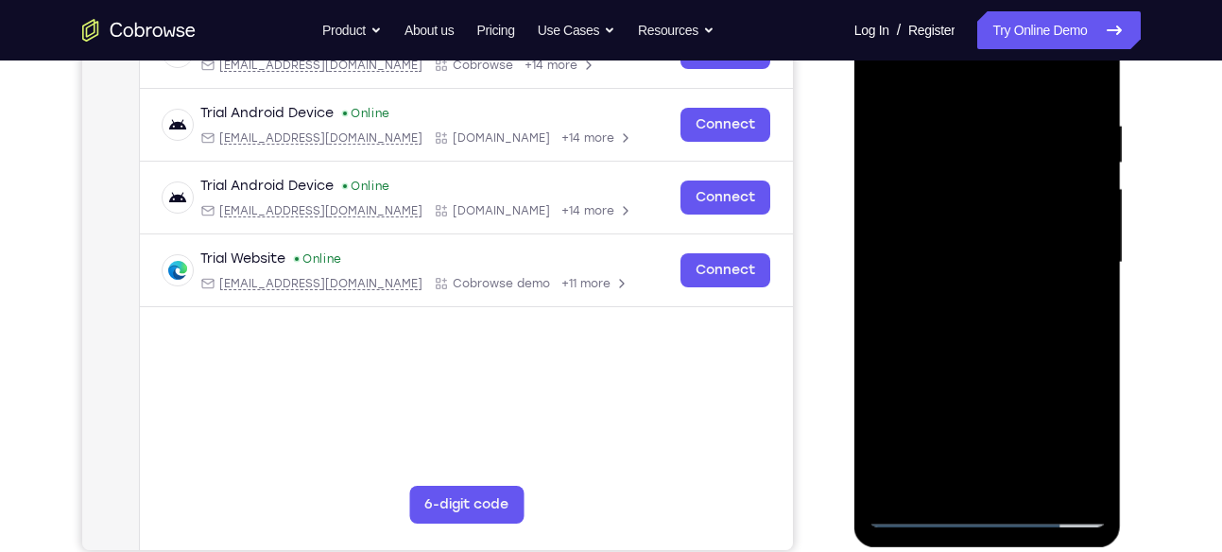
scroll to position [328, 0]
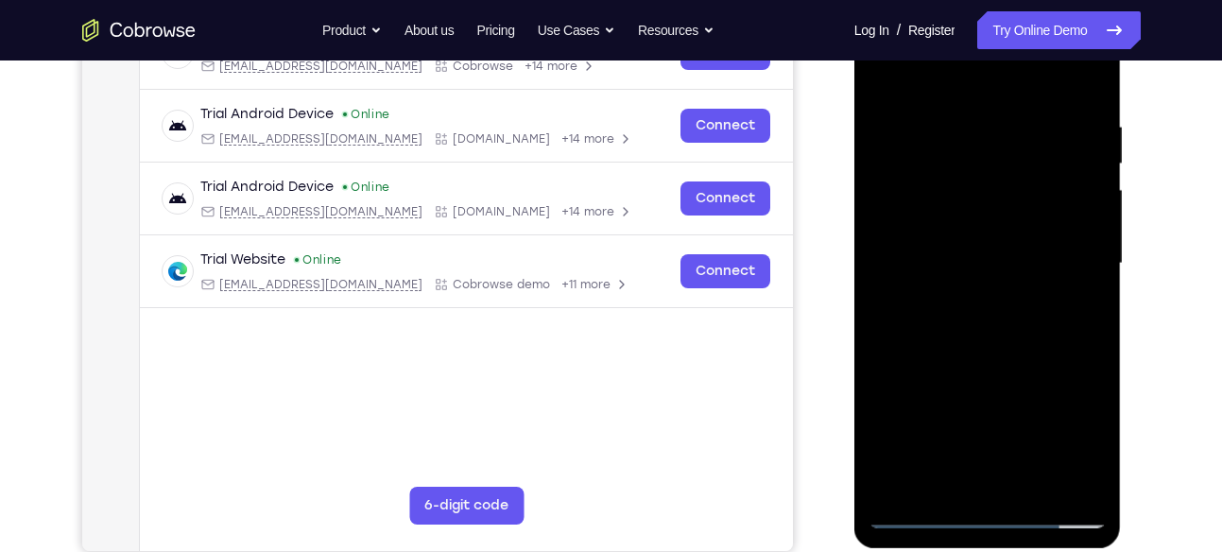
click at [1078, 424] on div at bounding box center [988, 263] width 238 height 529
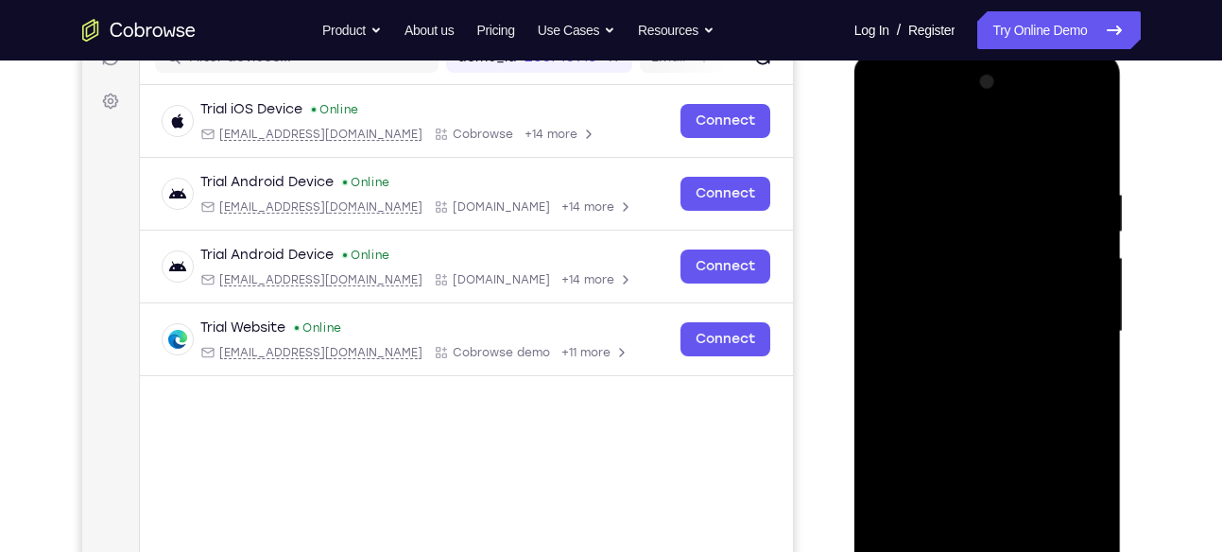
scroll to position [261, 0]
click at [919, 113] on div at bounding box center [988, 330] width 238 height 529
click at [1072, 324] on div at bounding box center [988, 330] width 238 height 529
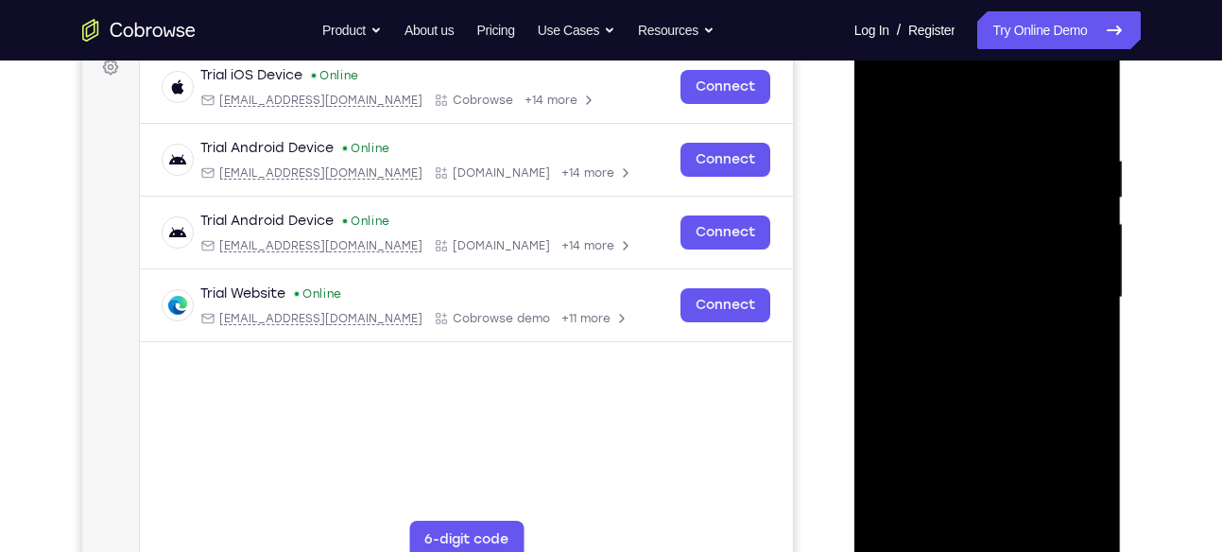
scroll to position [287, 0]
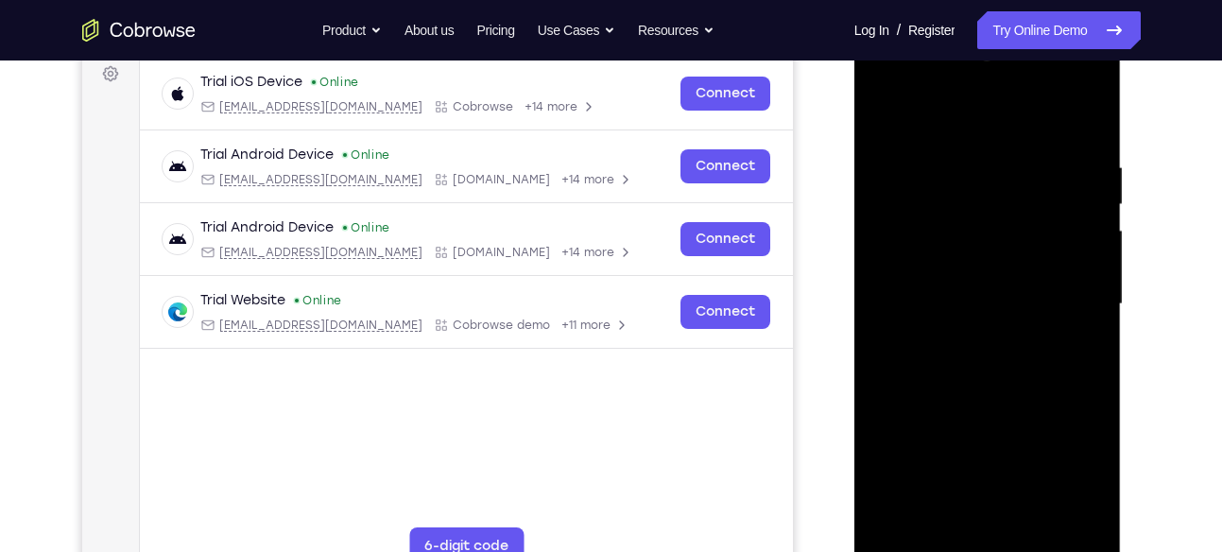
click at [967, 337] on div at bounding box center [988, 304] width 238 height 529
click at [930, 285] on div at bounding box center [988, 304] width 238 height 529
click at [943, 275] on div at bounding box center [988, 304] width 238 height 529
click at [977, 297] on div at bounding box center [988, 304] width 238 height 529
click at [1008, 373] on div at bounding box center [988, 304] width 238 height 529
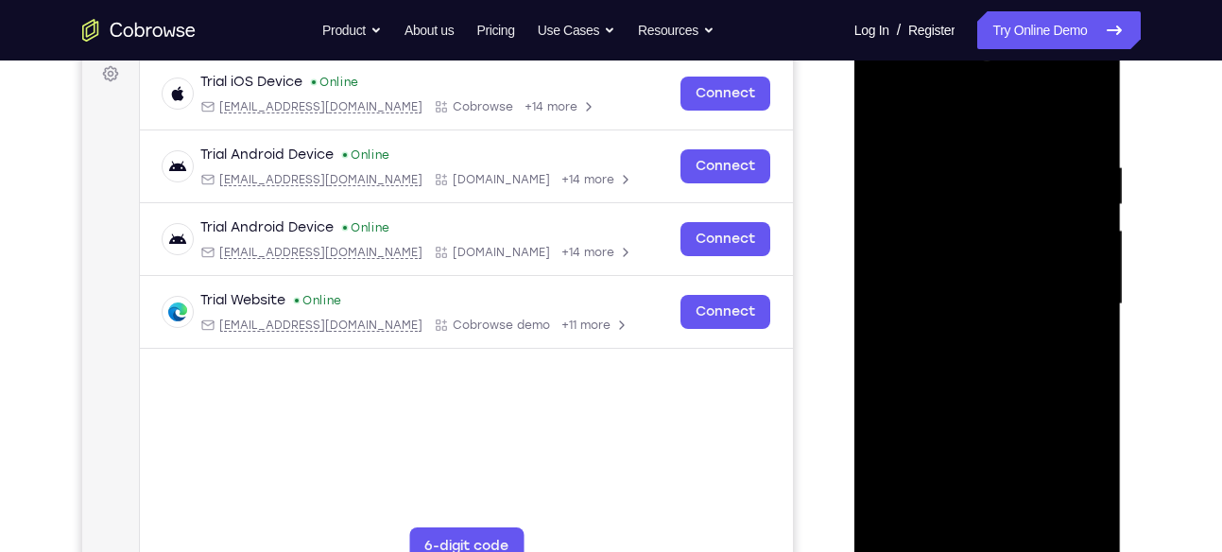
click at [982, 355] on div at bounding box center [988, 304] width 238 height 529
click at [996, 355] on div at bounding box center [988, 304] width 238 height 529
click at [1077, 325] on div at bounding box center [988, 304] width 238 height 529
click at [1077, 267] on div at bounding box center [988, 304] width 238 height 529
click at [1007, 303] on div at bounding box center [988, 304] width 238 height 529
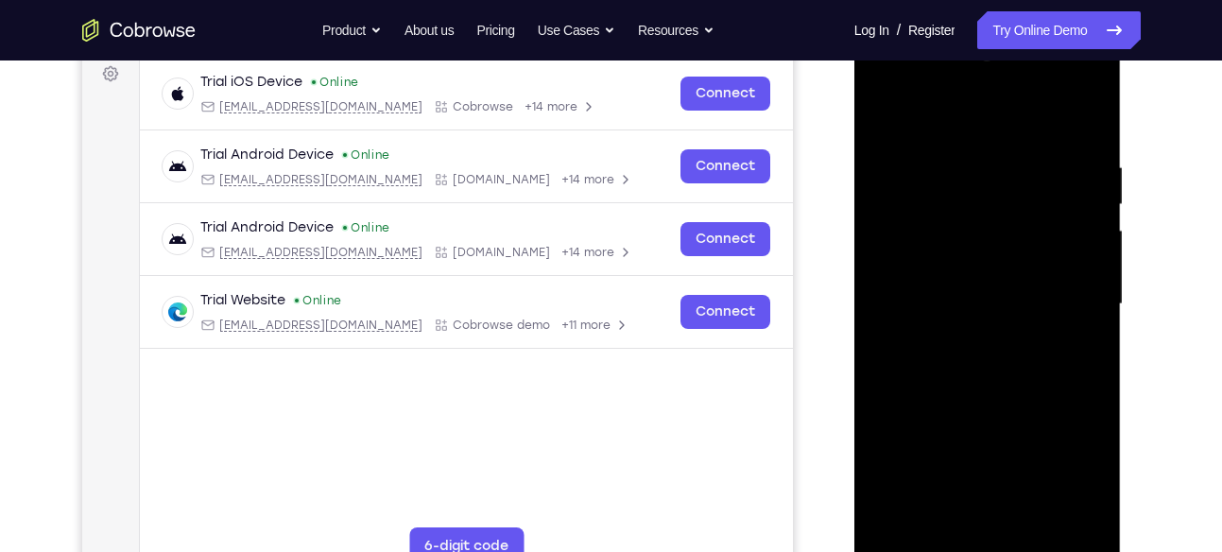
click at [1003, 361] on div at bounding box center [988, 304] width 238 height 529
click at [1000, 361] on div at bounding box center [988, 304] width 238 height 529
click at [989, 350] on div at bounding box center [988, 304] width 238 height 529
click at [990, 360] on div at bounding box center [988, 304] width 238 height 529
click at [991, 351] on div at bounding box center [988, 304] width 238 height 529
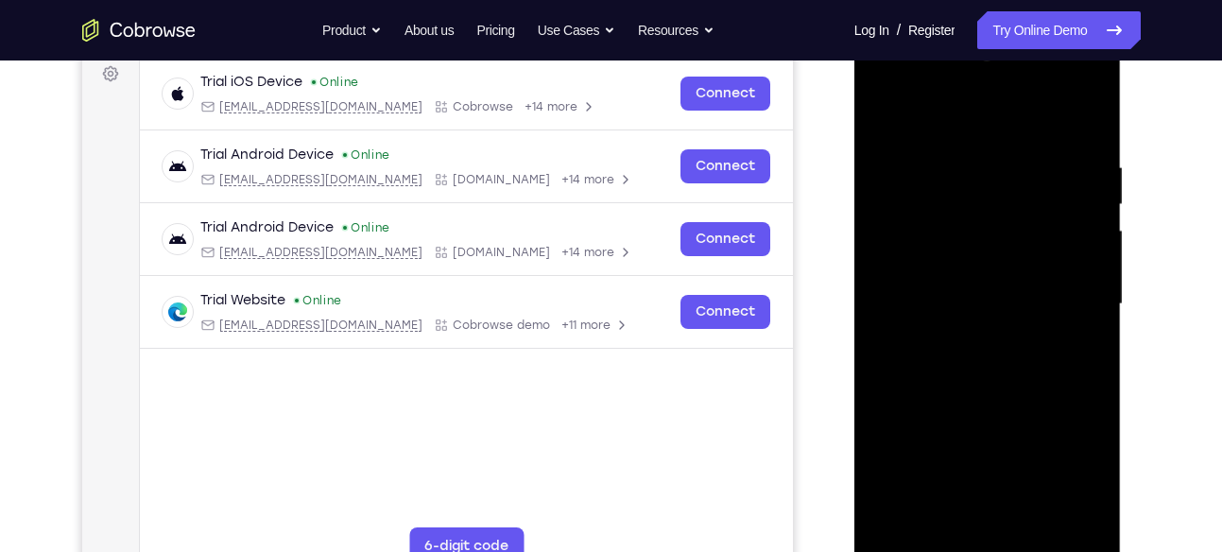
click at [1000, 365] on div at bounding box center [988, 304] width 238 height 529
click at [988, 353] on div at bounding box center [988, 304] width 238 height 529
click at [1080, 326] on div at bounding box center [988, 304] width 238 height 529
click at [1077, 263] on div at bounding box center [988, 304] width 238 height 529
click at [1018, 297] on div at bounding box center [988, 304] width 238 height 529
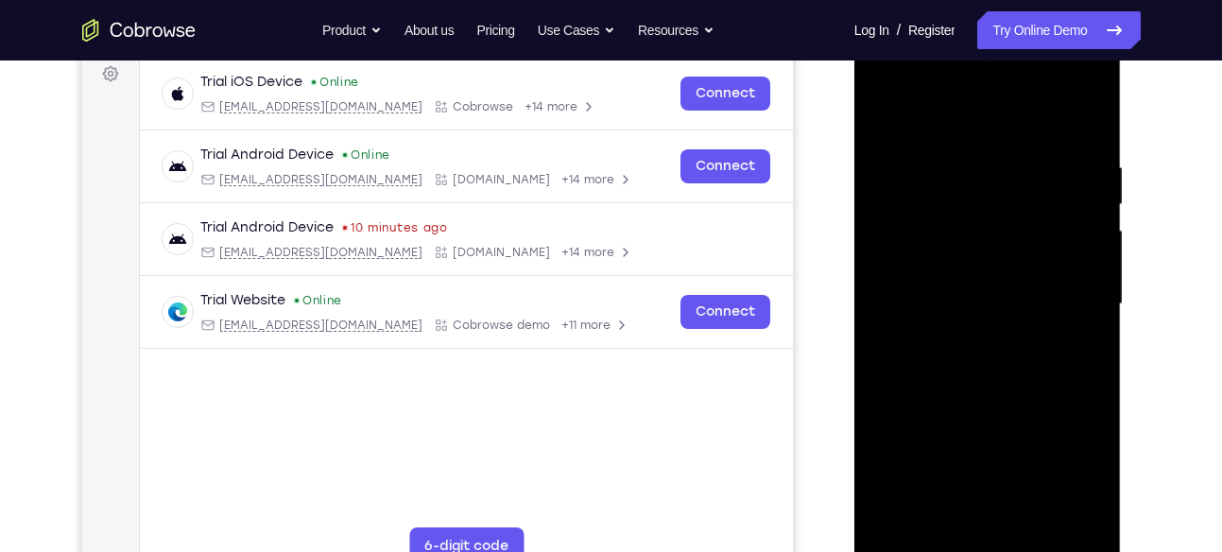
click at [953, 366] on div at bounding box center [988, 304] width 238 height 529
click at [966, 363] on div at bounding box center [988, 304] width 238 height 529
click at [988, 358] on div at bounding box center [988, 304] width 238 height 529
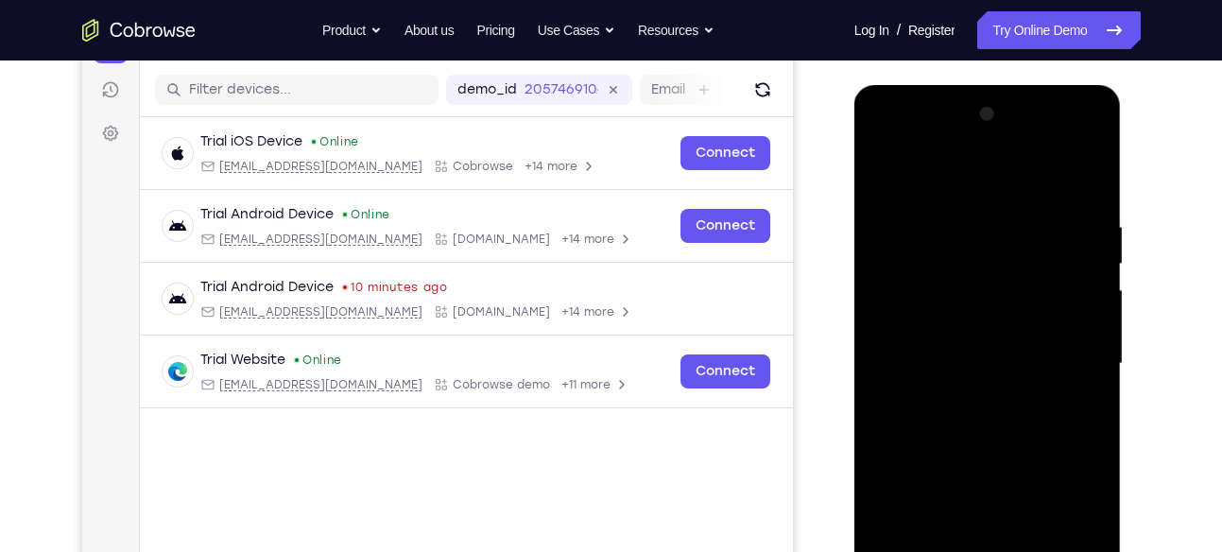
scroll to position [225, 0]
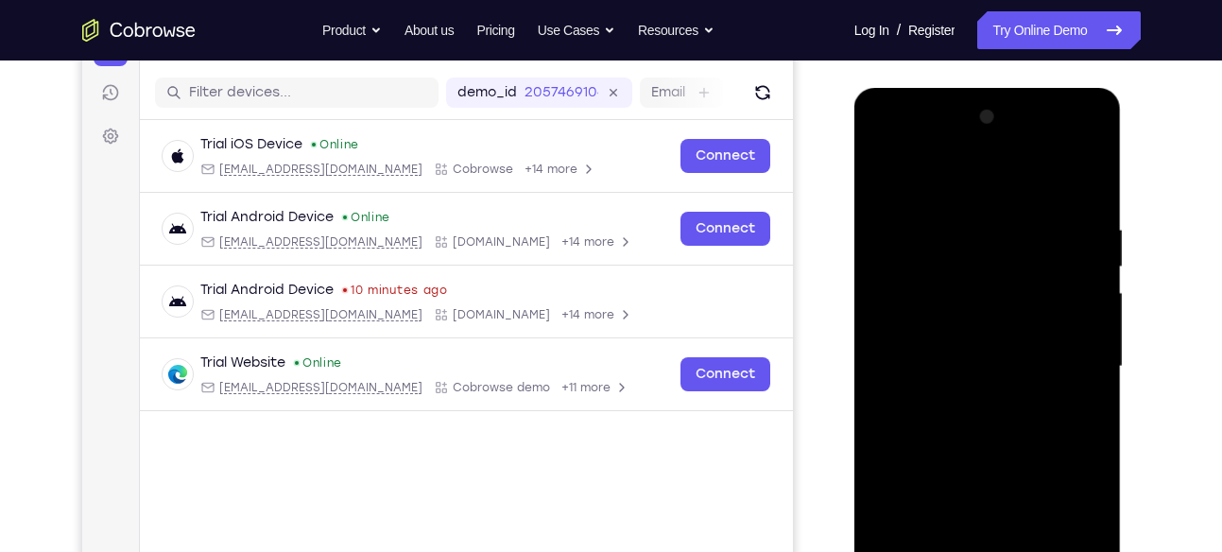
click at [1003, 414] on div at bounding box center [988, 366] width 238 height 529
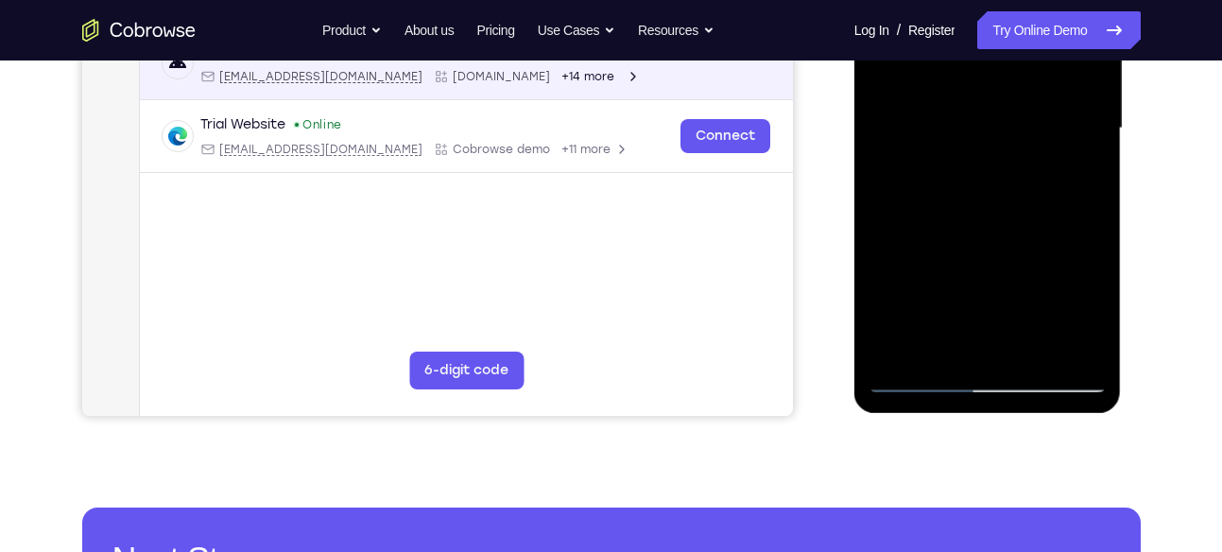
scroll to position [462, 0]
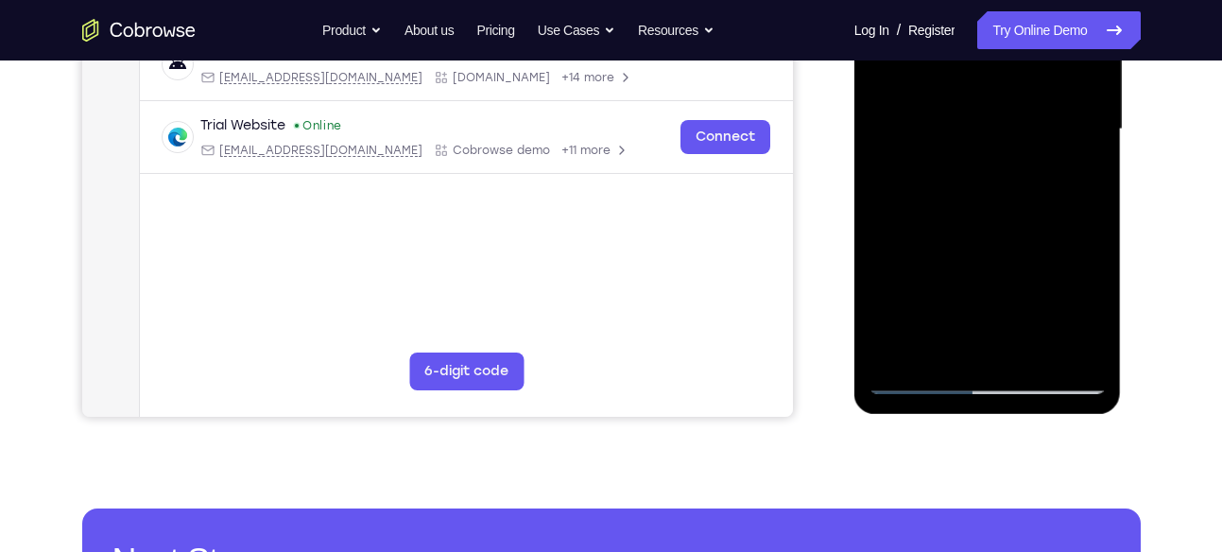
click at [974, 197] on div at bounding box center [988, 129] width 238 height 529
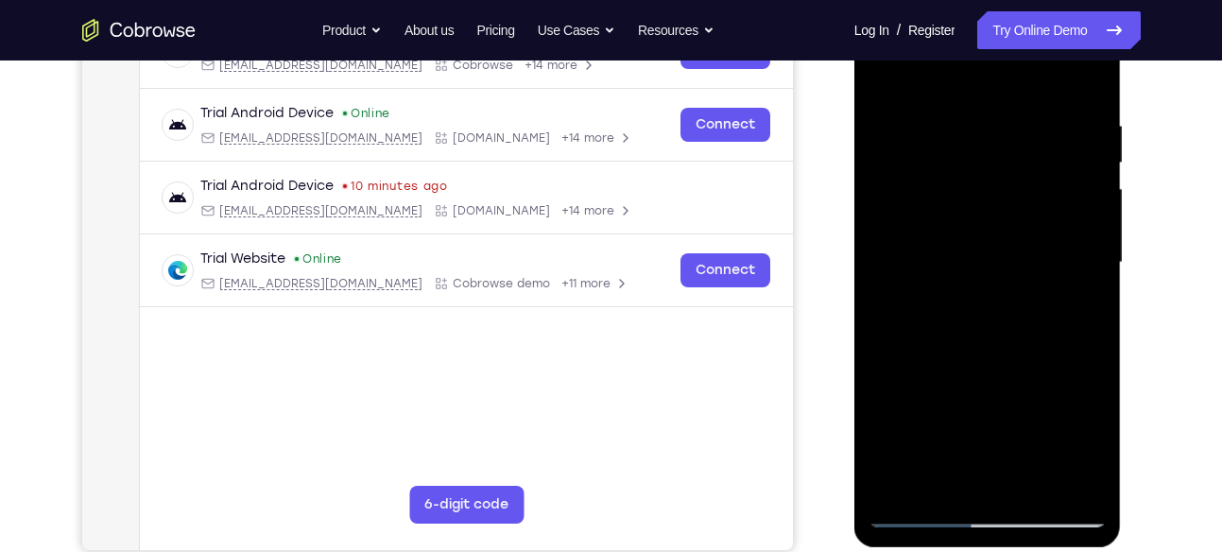
scroll to position [328, 0]
click at [1004, 317] on div at bounding box center [988, 263] width 238 height 529
click at [1010, 282] on div at bounding box center [988, 263] width 238 height 529
click at [1044, 258] on div at bounding box center [988, 263] width 238 height 529
click at [1013, 328] on div at bounding box center [988, 263] width 238 height 529
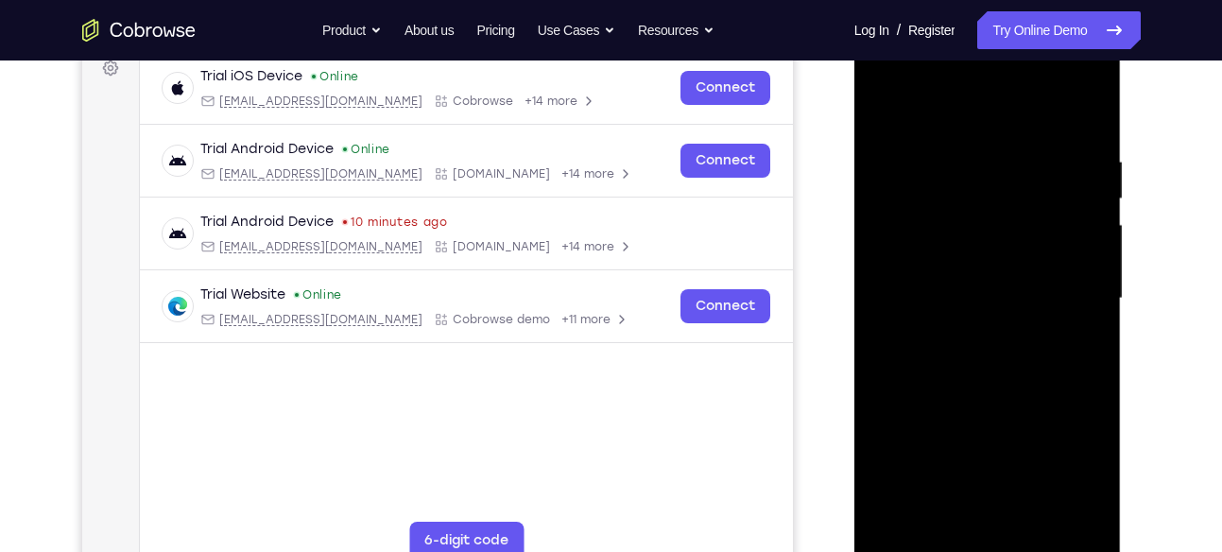
scroll to position [291, 0]
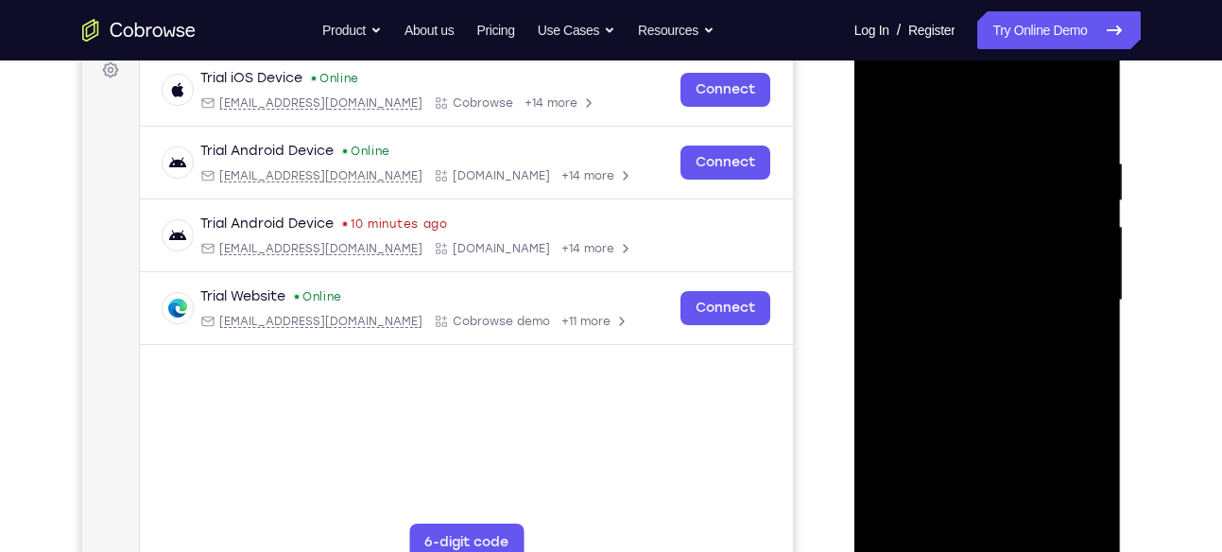
click at [991, 357] on div at bounding box center [988, 300] width 238 height 529
click at [1064, 114] on div at bounding box center [988, 300] width 238 height 529
click at [990, 352] on div at bounding box center [988, 300] width 238 height 529
click at [997, 363] on div at bounding box center [988, 300] width 238 height 529
click at [996, 348] on div at bounding box center [988, 300] width 238 height 529
